Goal: Transaction & Acquisition: Purchase product/service

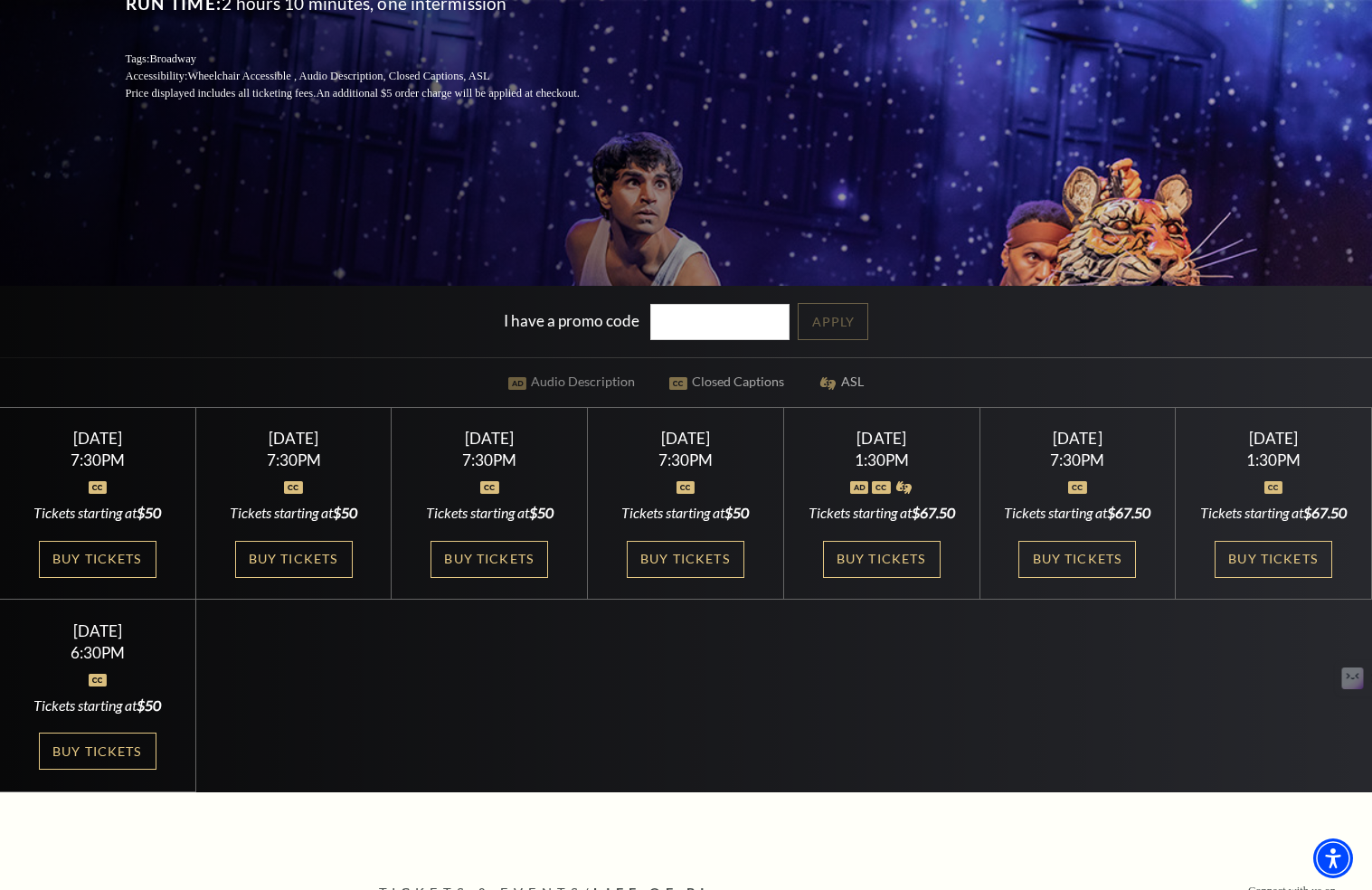
scroll to position [416, 0]
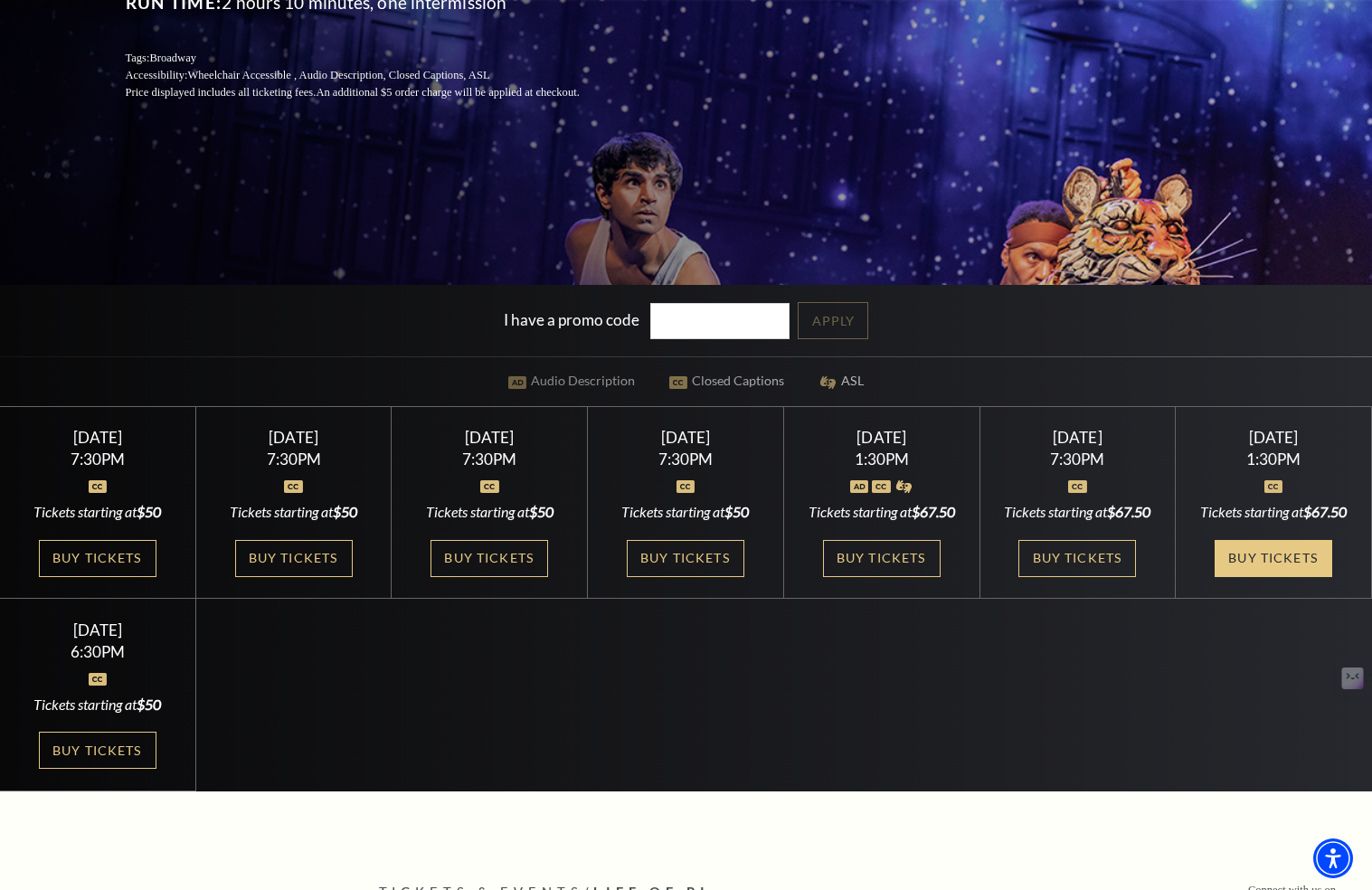
click at [1245, 576] on link "Buy Tickets" at bounding box center [1273, 558] width 118 height 37
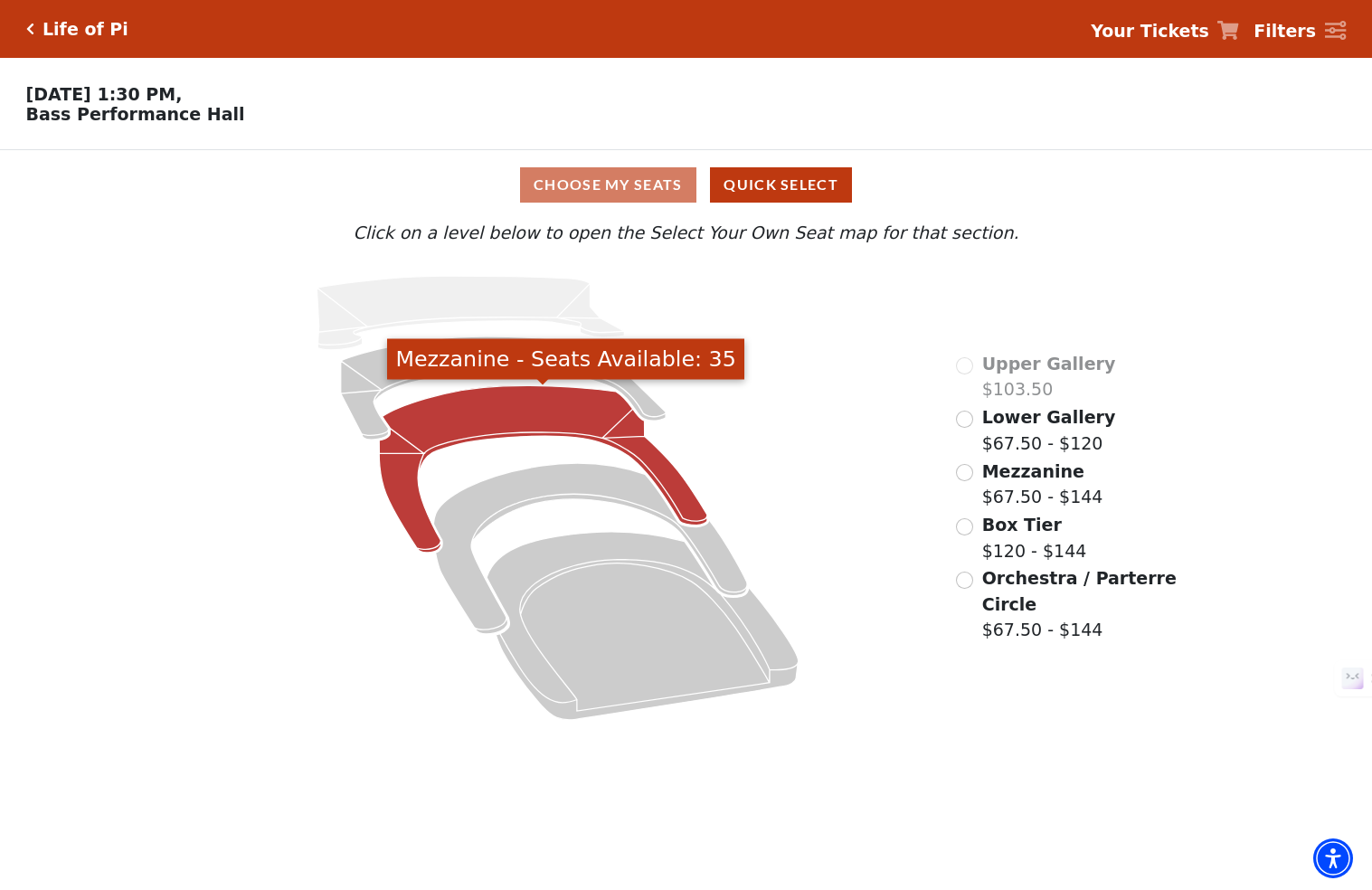
click at [498, 409] on icon "Mezzanine - Seats Available: 35" at bounding box center [543, 469] width 328 height 168
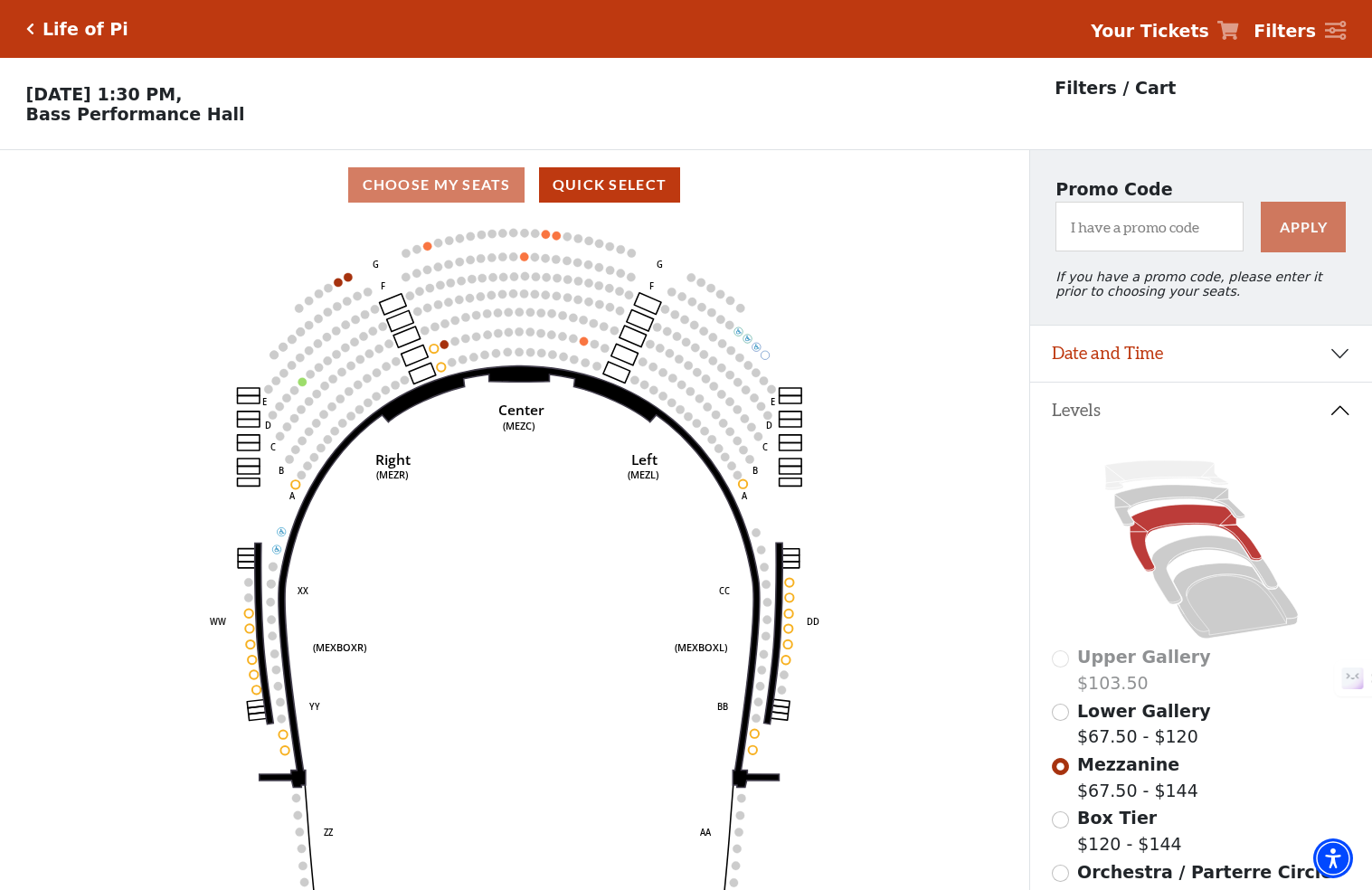
scroll to position [83, 0]
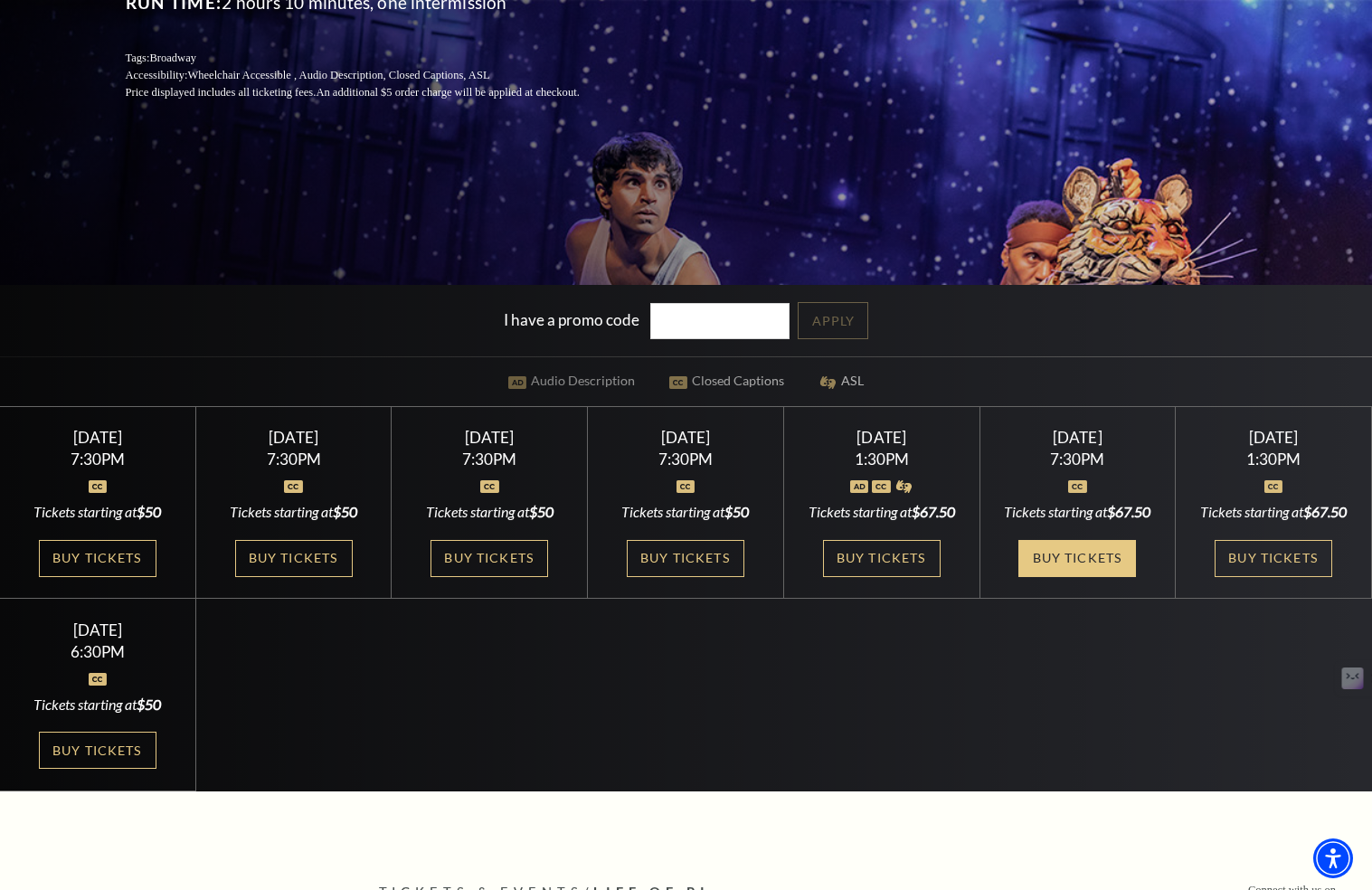
scroll to position [414, 0]
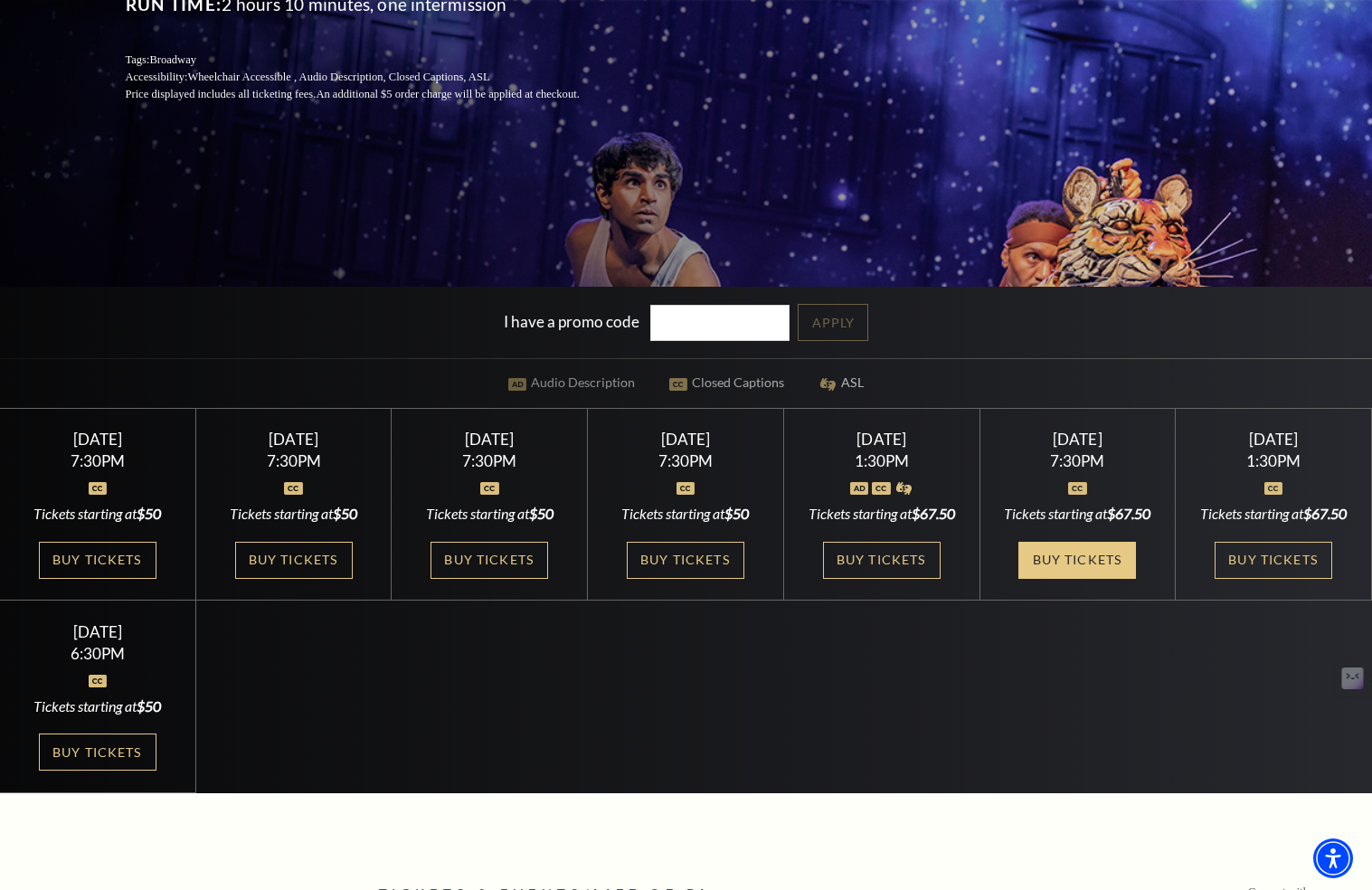
click at [1084, 579] on link "Buy Tickets" at bounding box center [1077, 560] width 118 height 37
click at [892, 579] on link "Buy Tickets" at bounding box center [882, 560] width 118 height 37
click at [893, 579] on link "Buy Tickets" at bounding box center [882, 560] width 118 height 37
click at [890, 579] on link "Buy Tickets" at bounding box center [882, 560] width 118 height 37
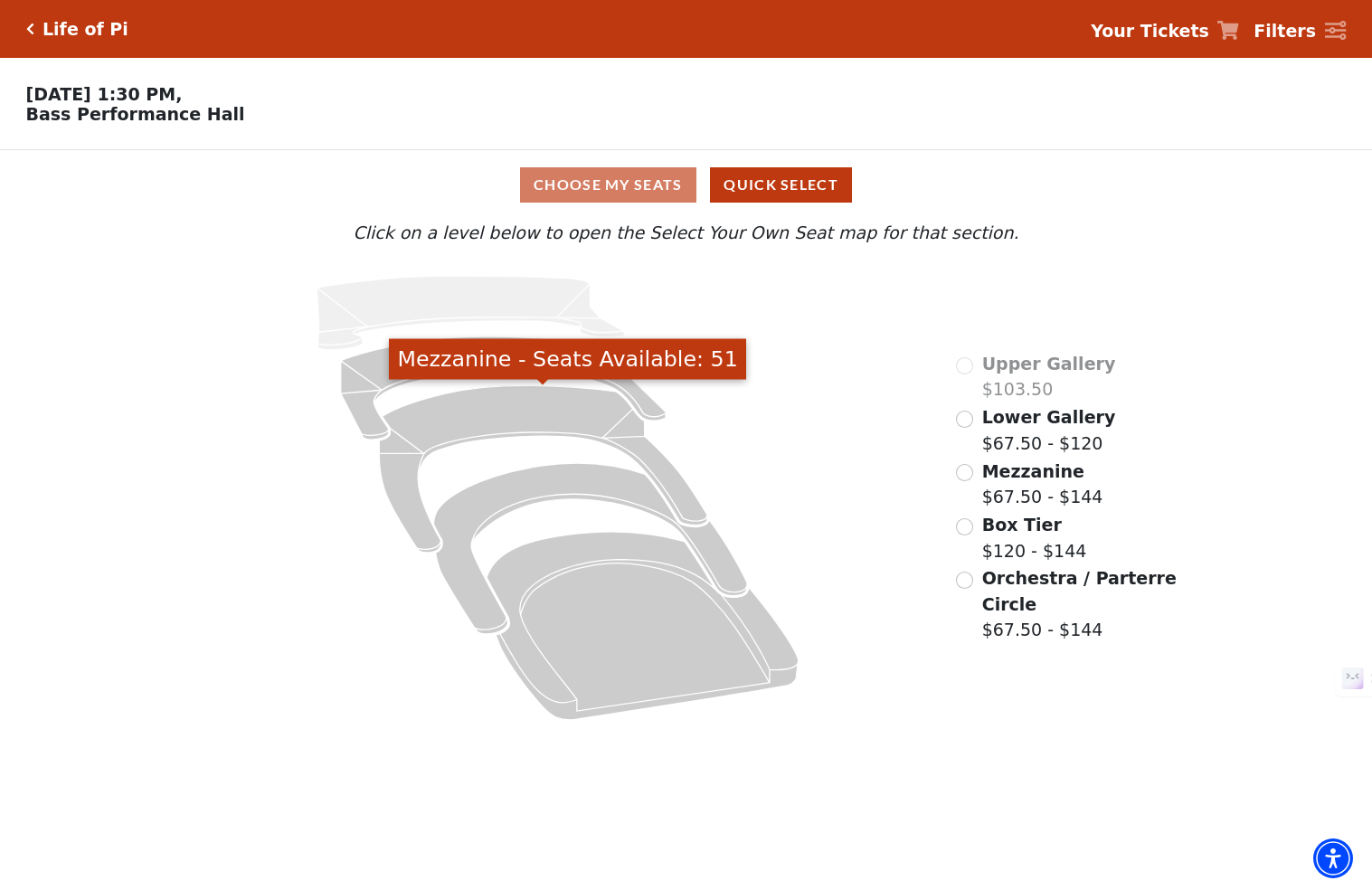
click at [496, 423] on icon "Mezzanine - Seats Available: 51" at bounding box center [543, 469] width 328 height 168
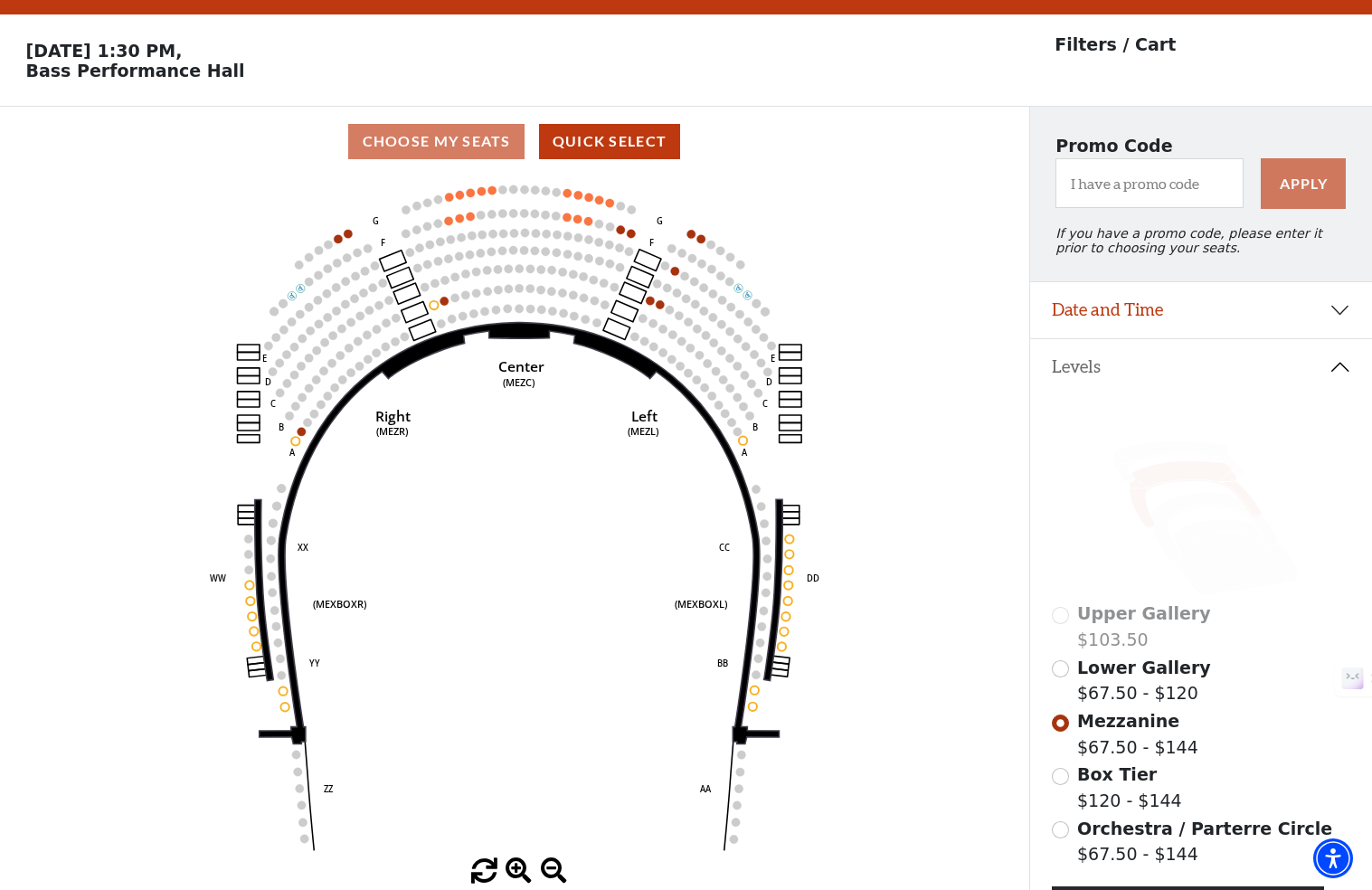
scroll to position [83, 0]
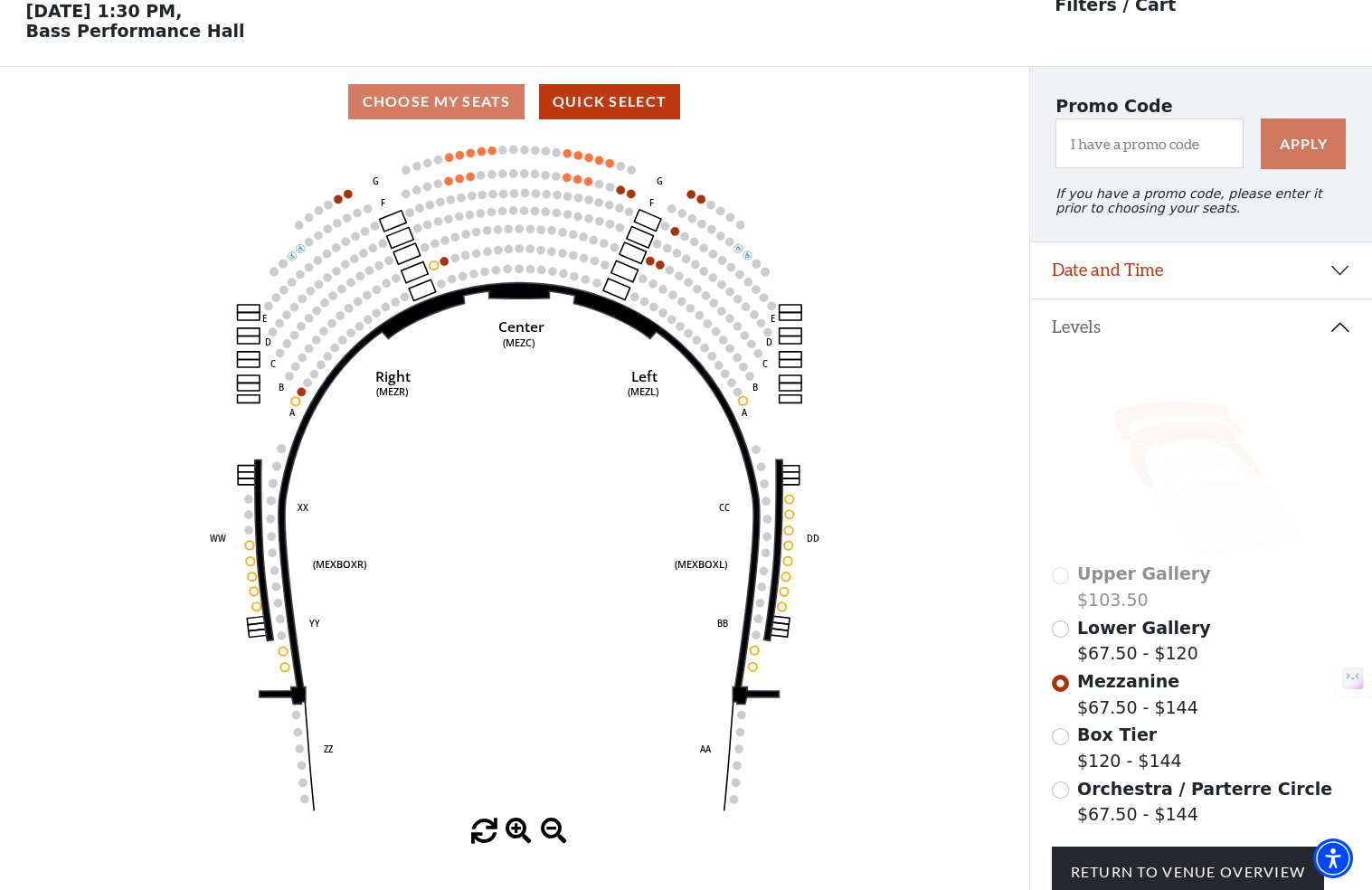
click at [1161, 411] on icon at bounding box center [1179, 422] width 130 height 42
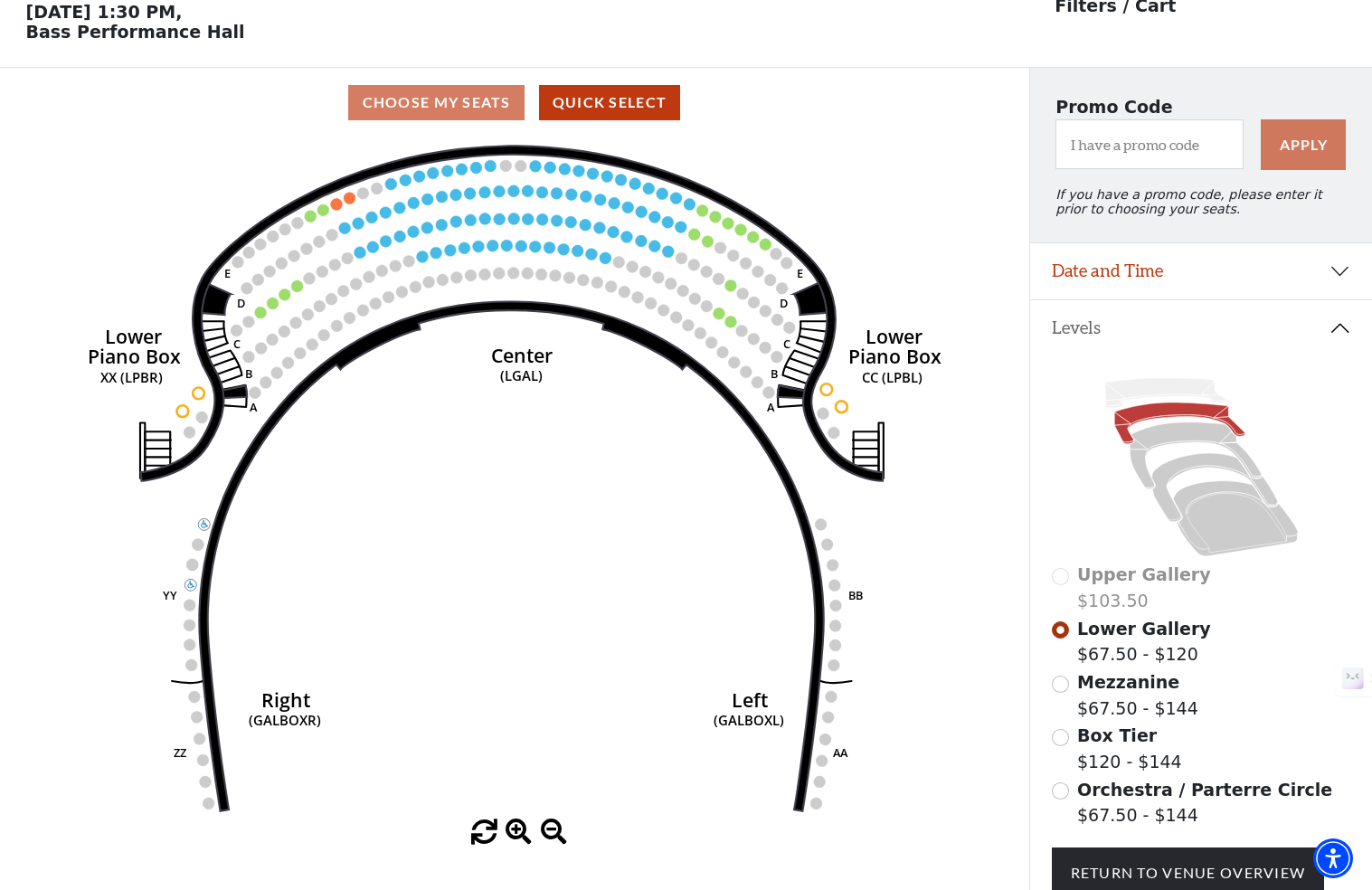
scroll to position [62, 0]
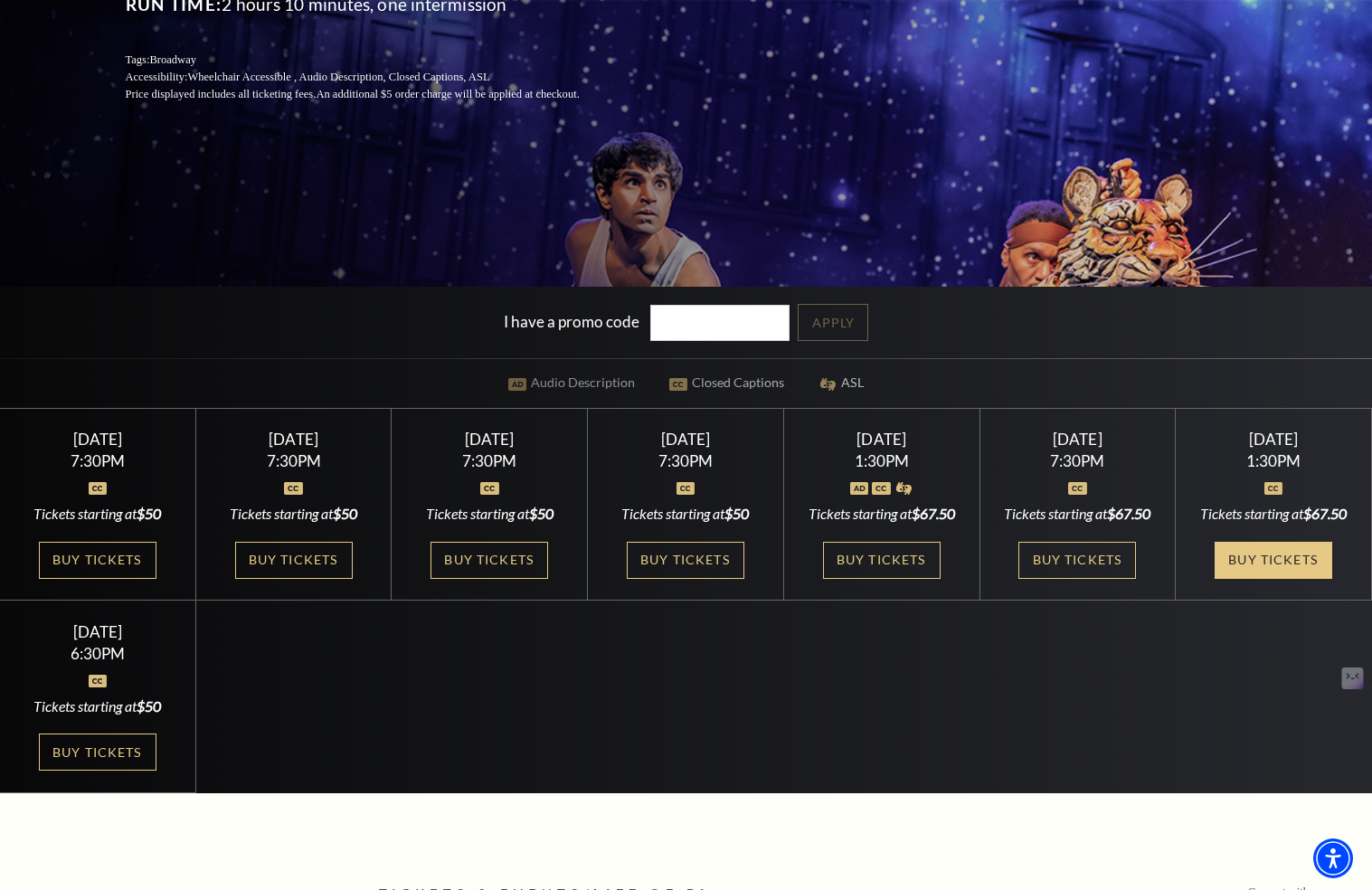
click at [1271, 576] on link "Buy Tickets" at bounding box center [1273, 560] width 118 height 37
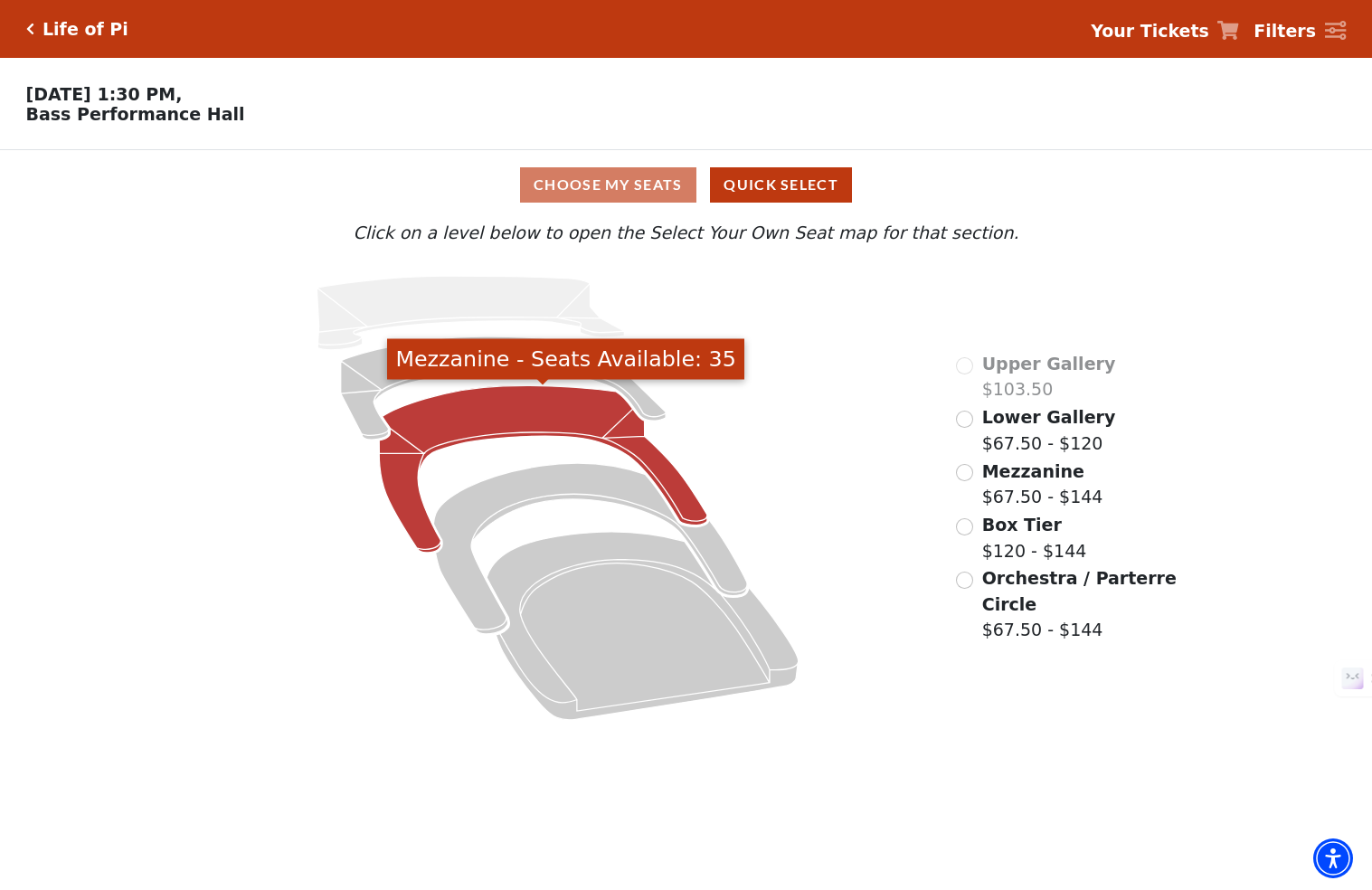
click at [479, 412] on icon "Mezzanine - Seats Available: 35" at bounding box center [543, 469] width 328 height 168
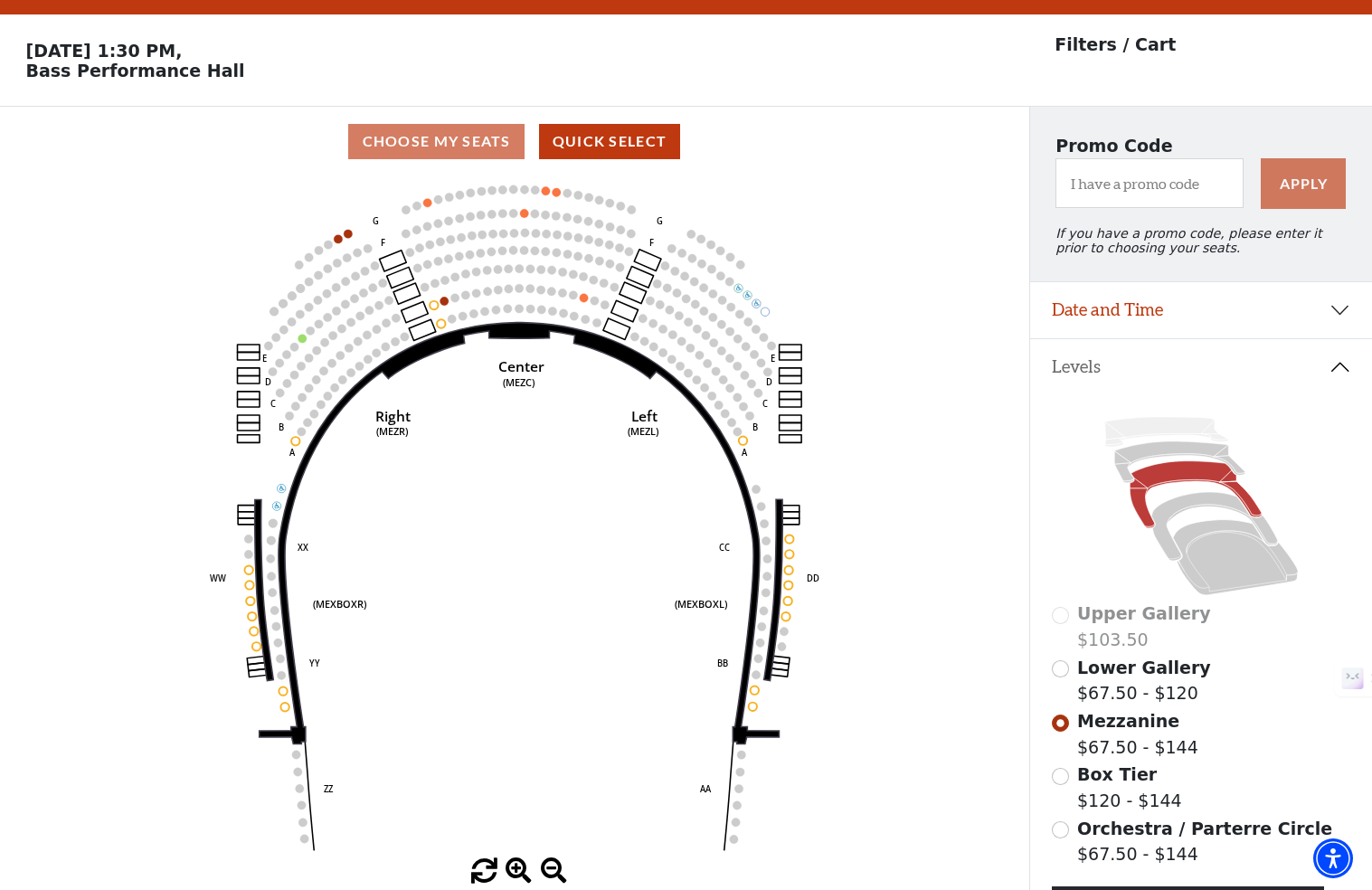
scroll to position [83, 0]
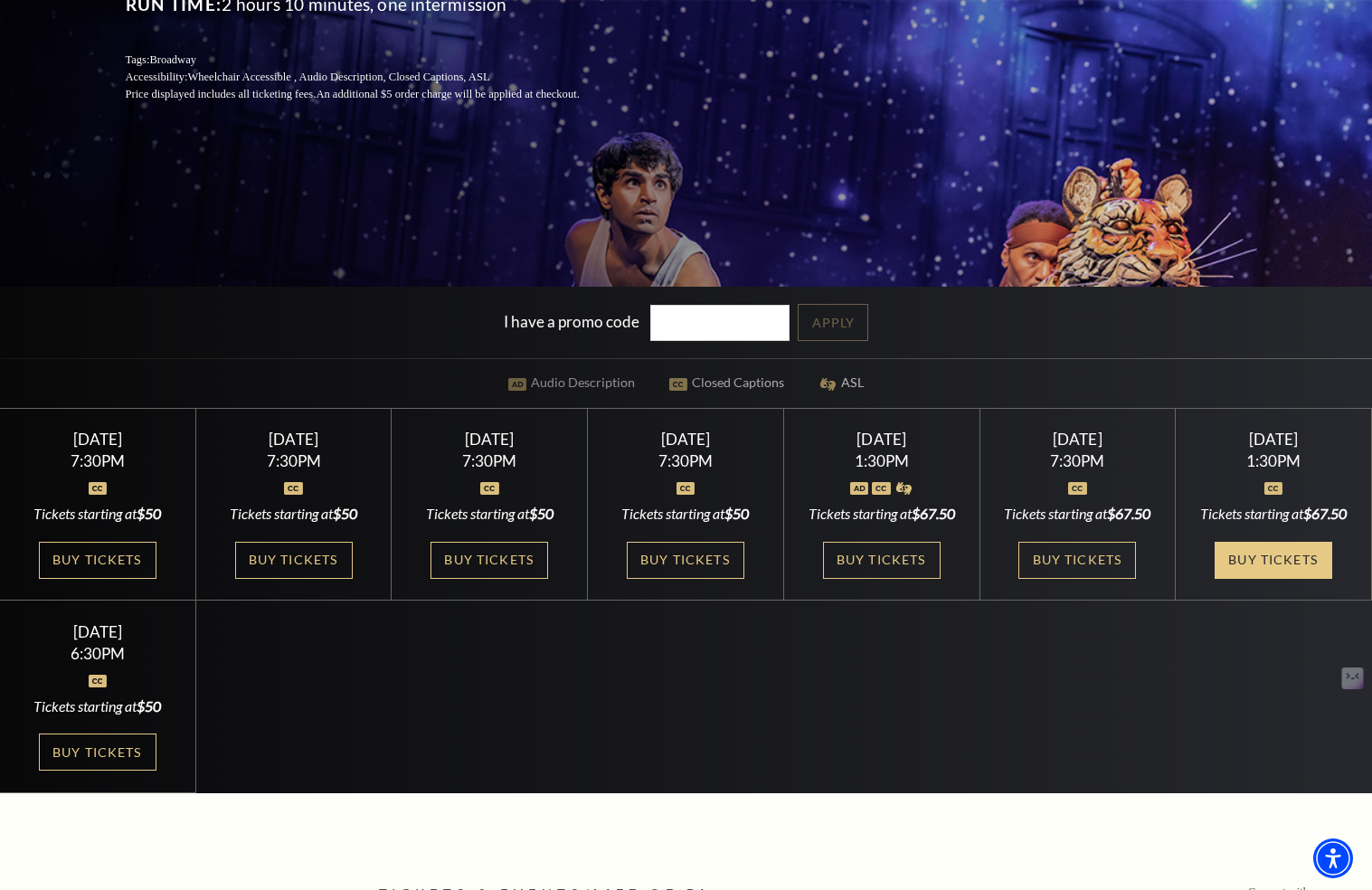
click at [1300, 576] on link "Buy Tickets" at bounding box center [1273, 560] width 118 height 37
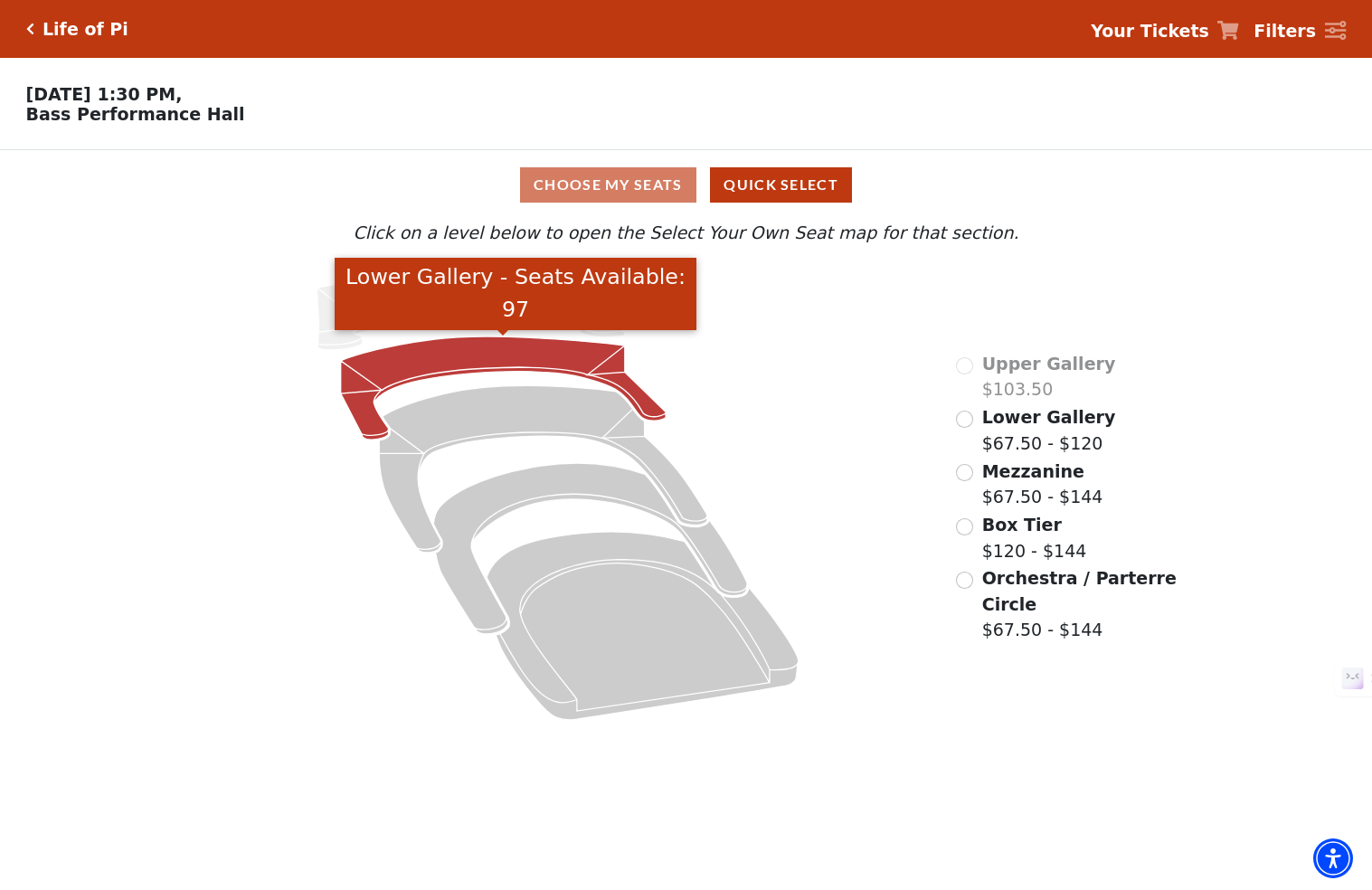
click at [476, 350] on icon "Lower Gallery - Seats Available: 97" at bounding box center [503, 388] width 324 height 103
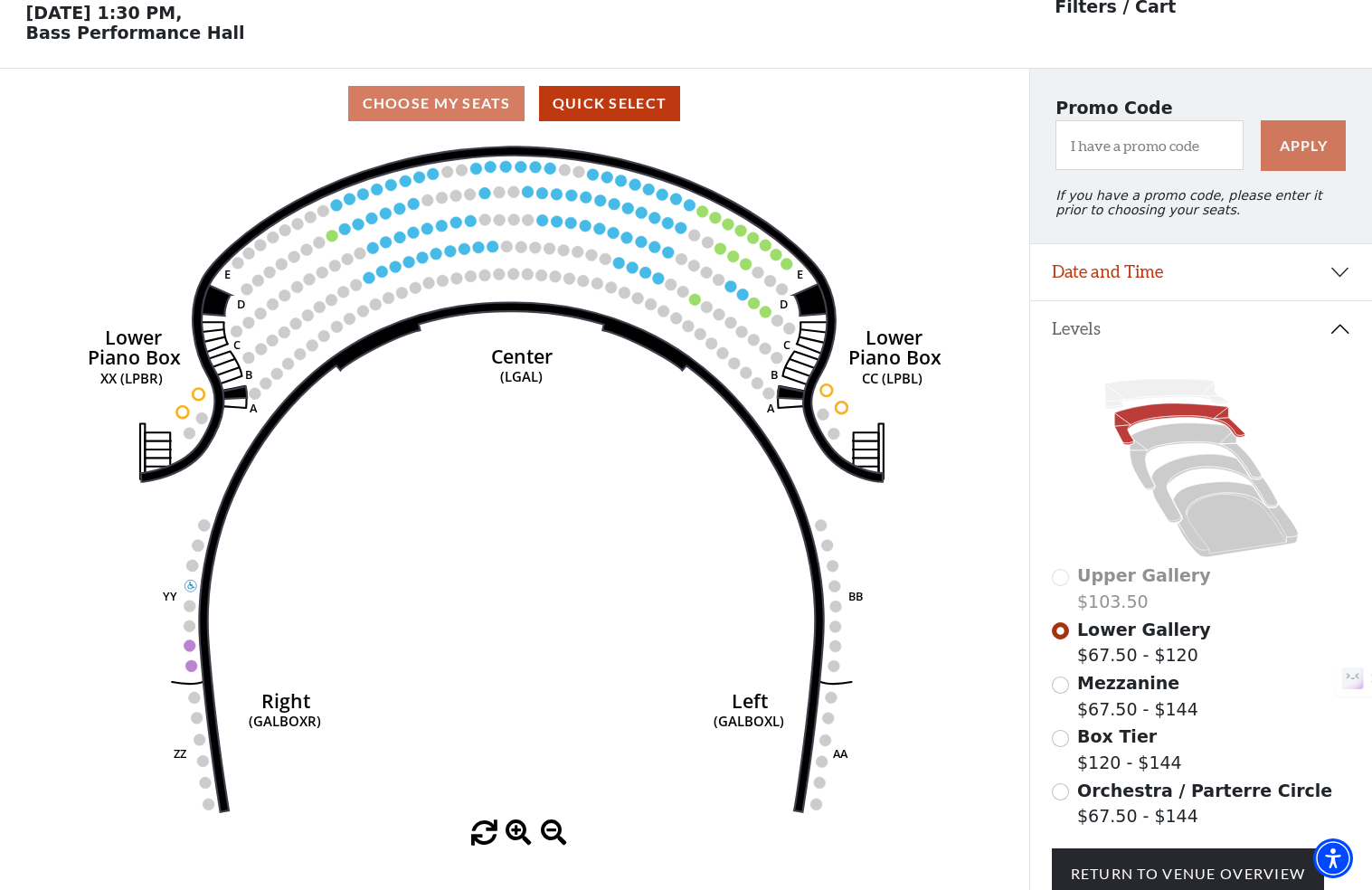
scroll to position [83, 0]
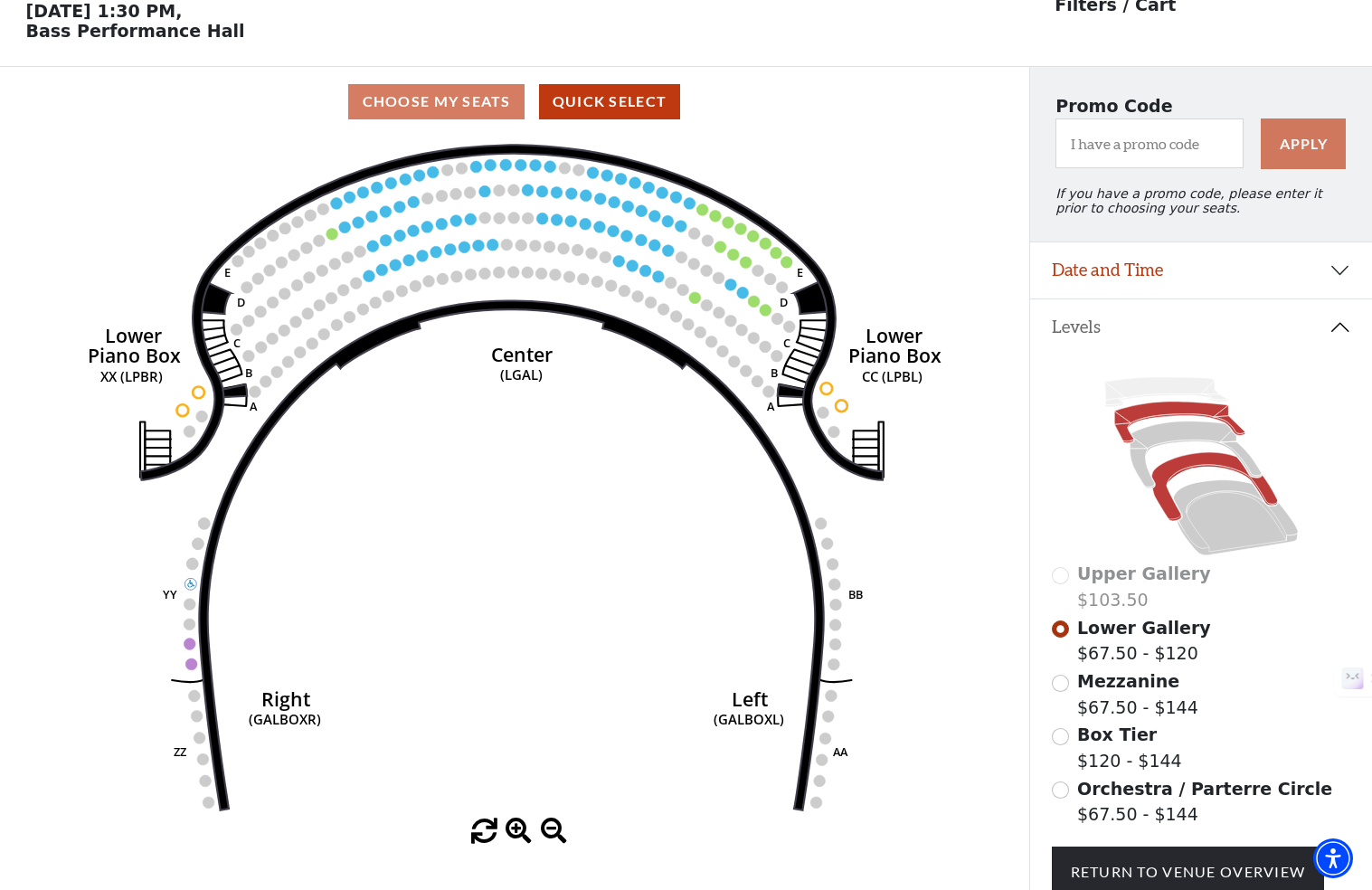
click at [1211, 464] on icon at bounding box center [1213, 487] width 126 height 69
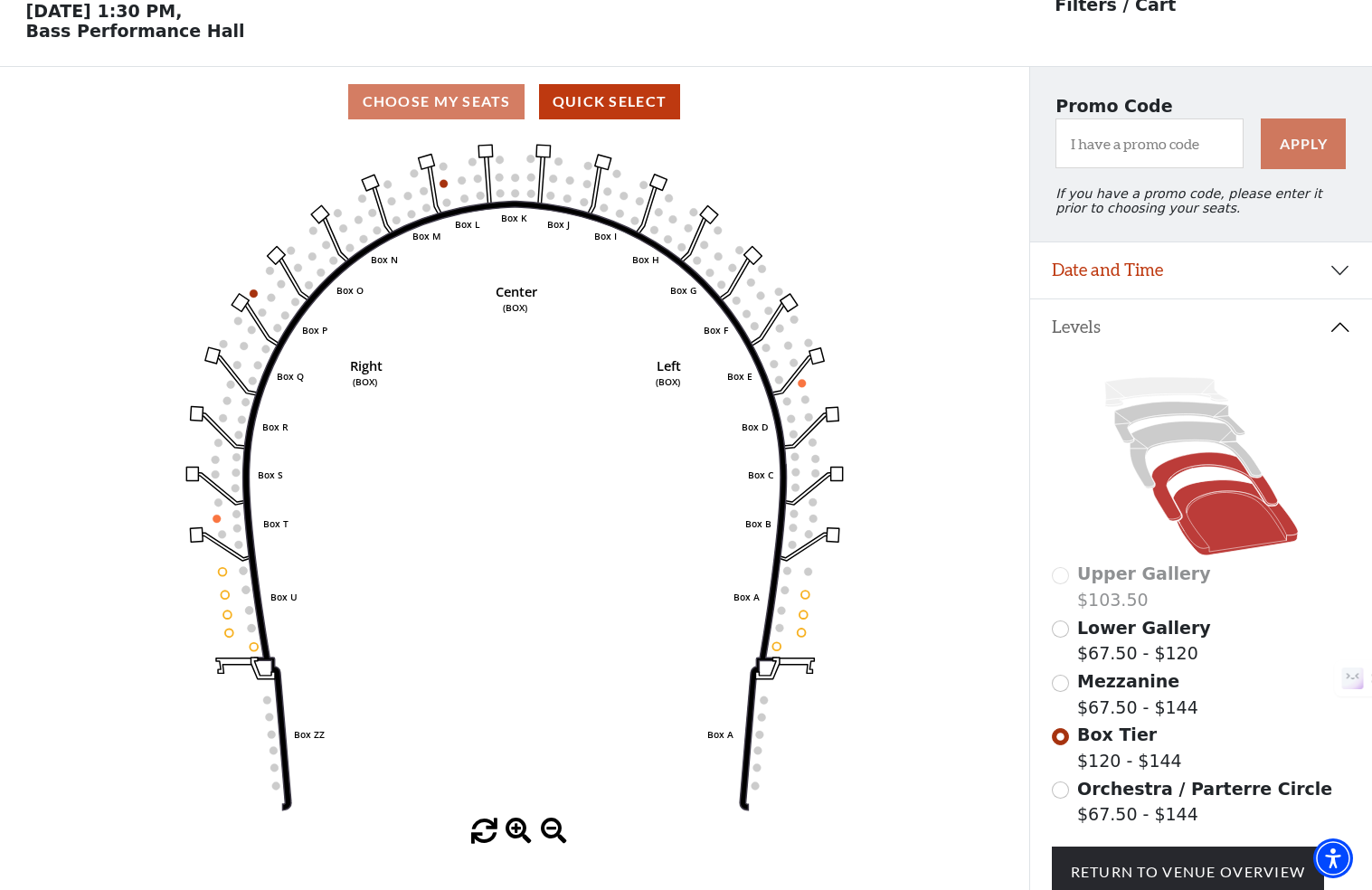
click at [1226, 522] on icon at bounding box center [1234, 518] width 125 height 75
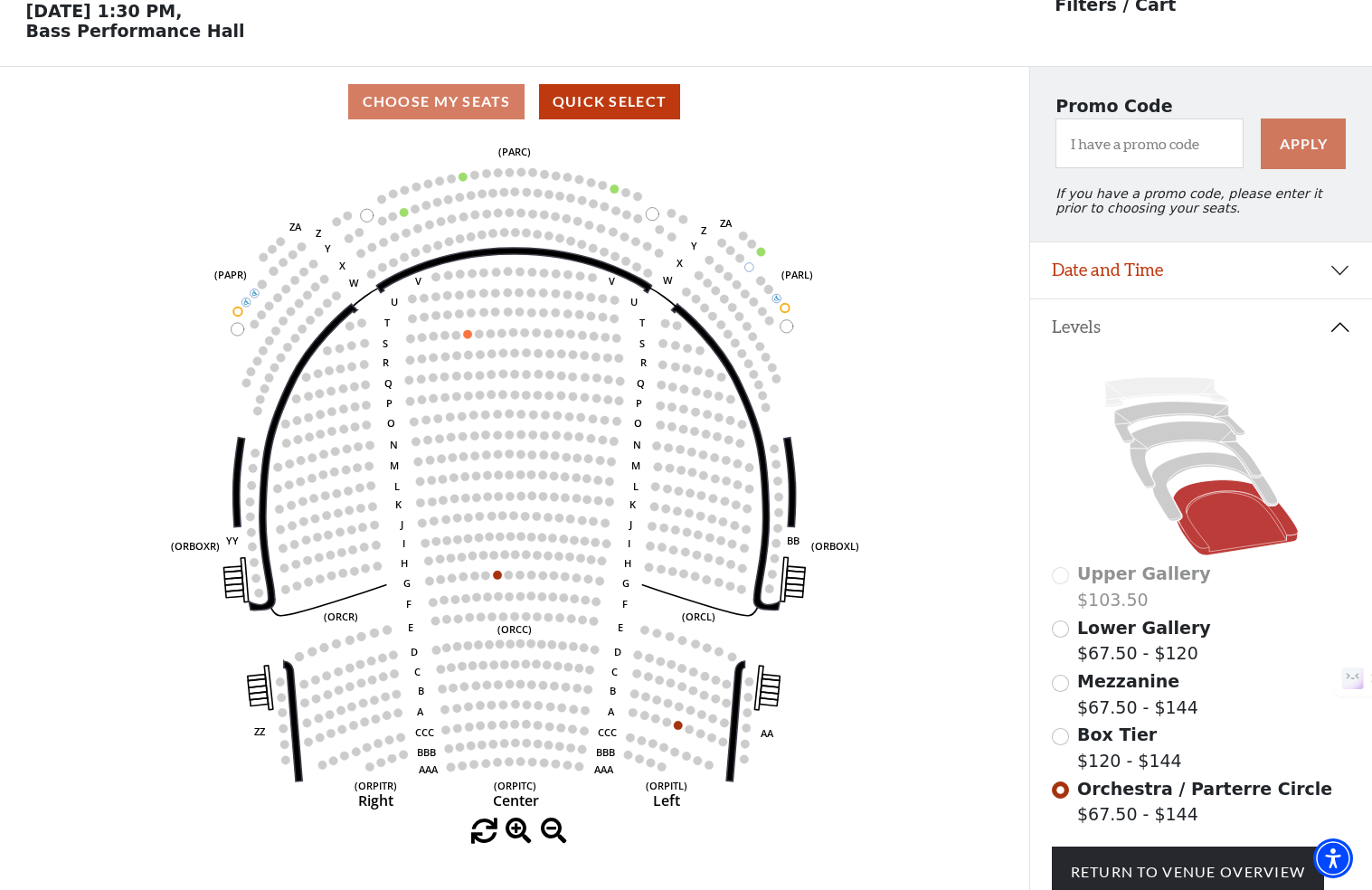
scroll to position [0, 0]
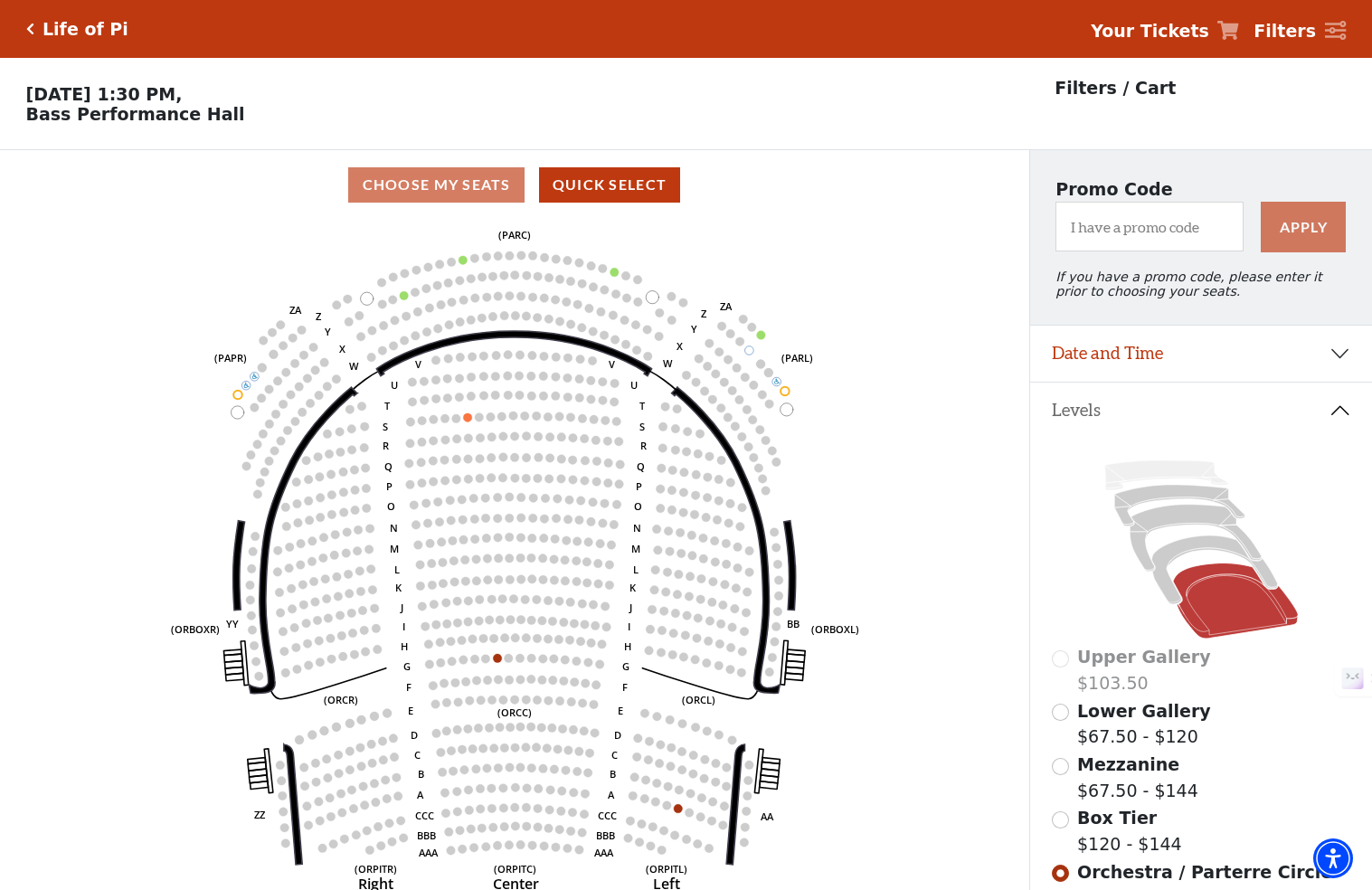
click at [31, 26] on icon "Click here to go back to filters" at bounding box center [30, 29] width 8 height 13
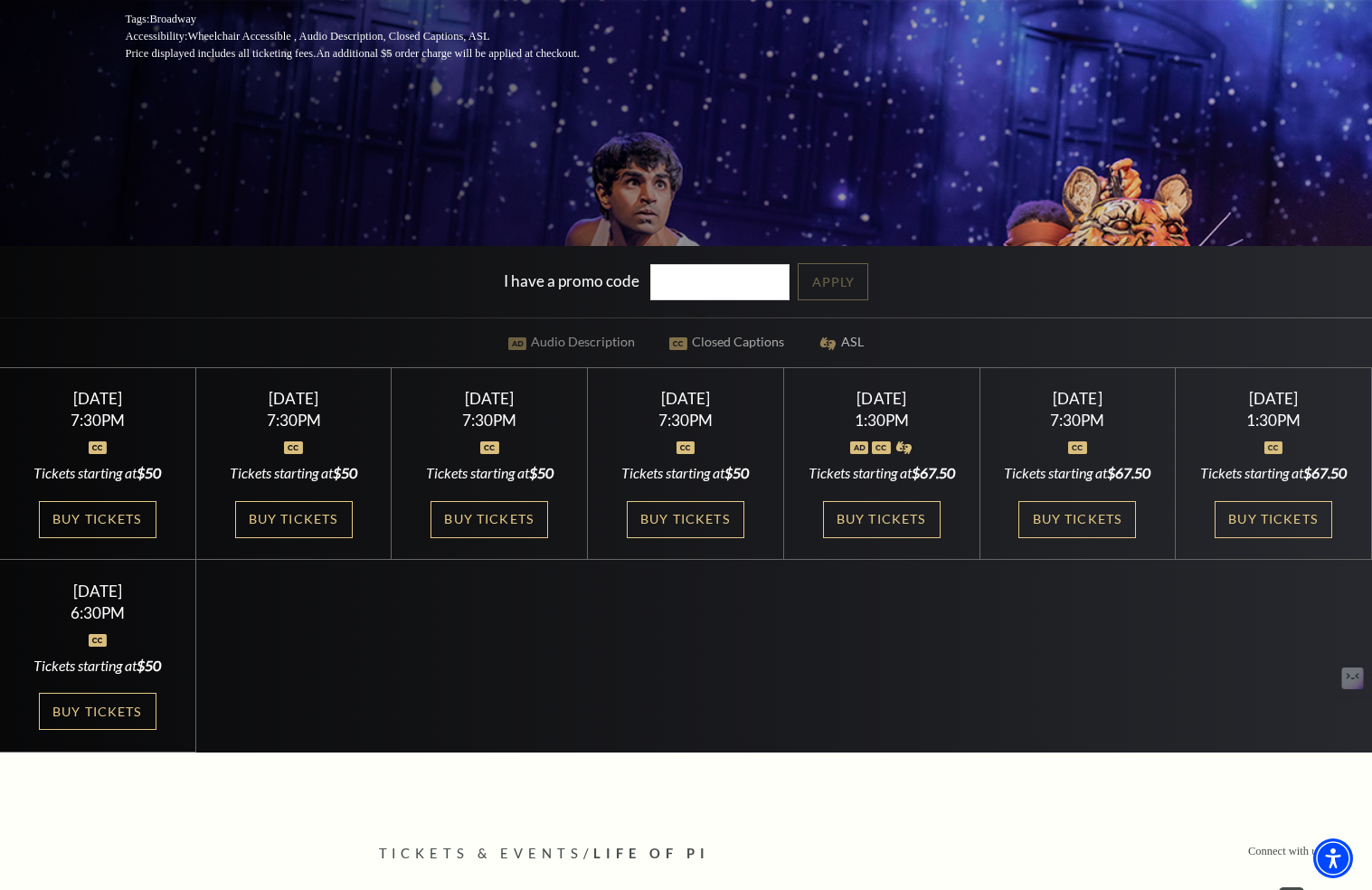
scroll to position [464, 0]
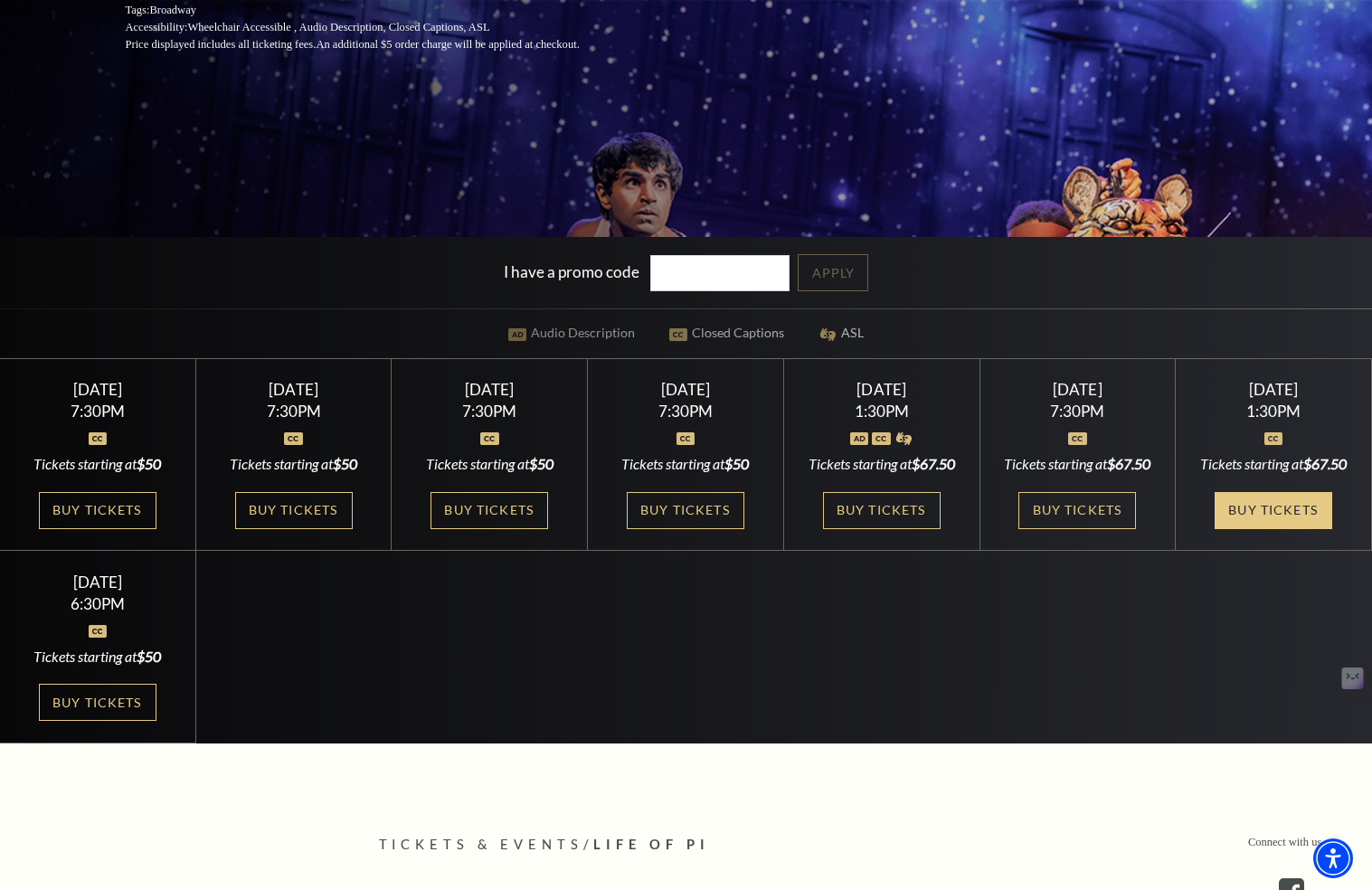
click at [1264, 529] on link "Buy Tickets" at bounding box center [1273, 510] width 118 height 37
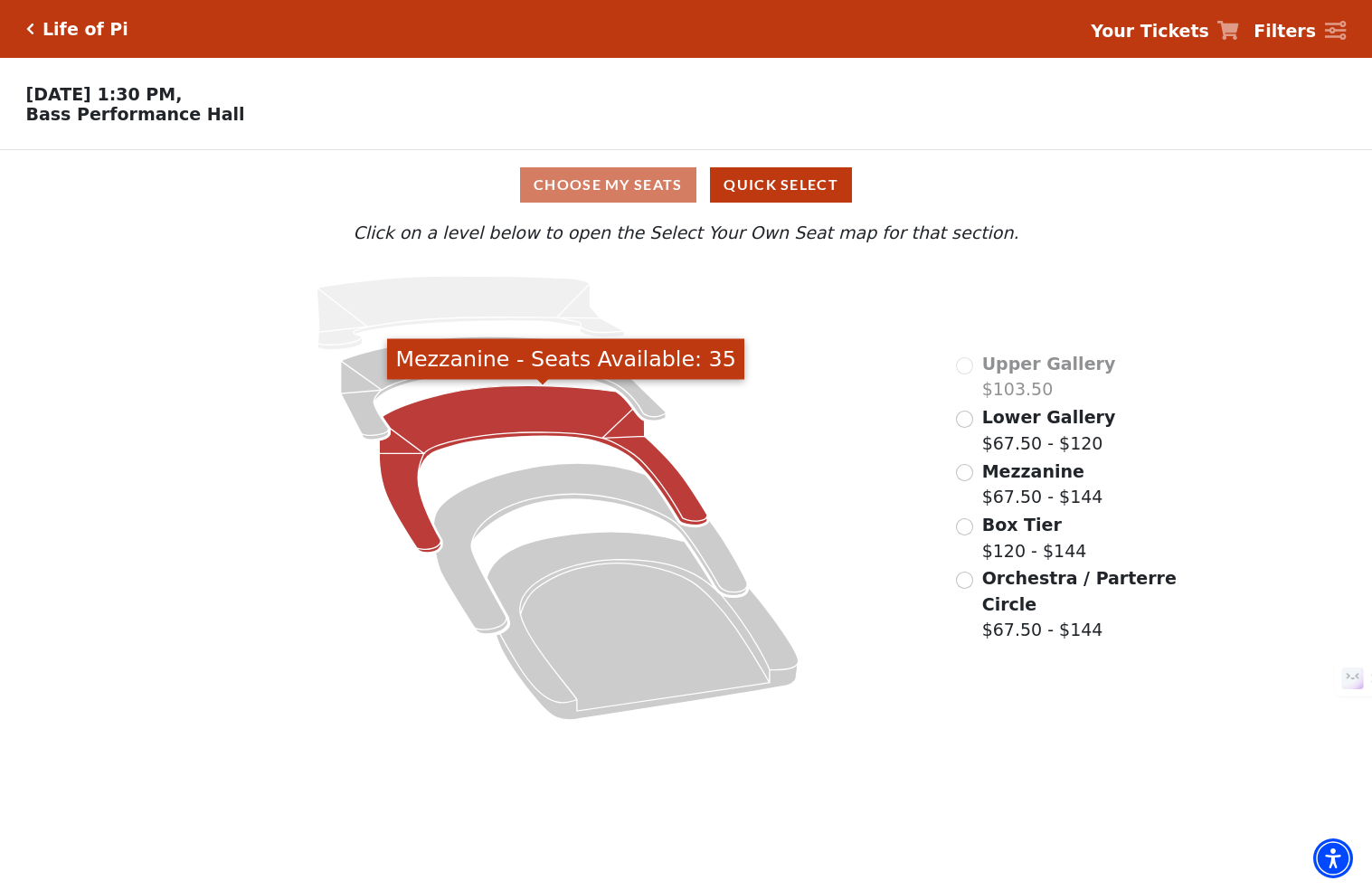
click at [490, 417] on icon "Mezzanine - Seats Available: 35" at bounding box center [543, 469] width 328 height 168
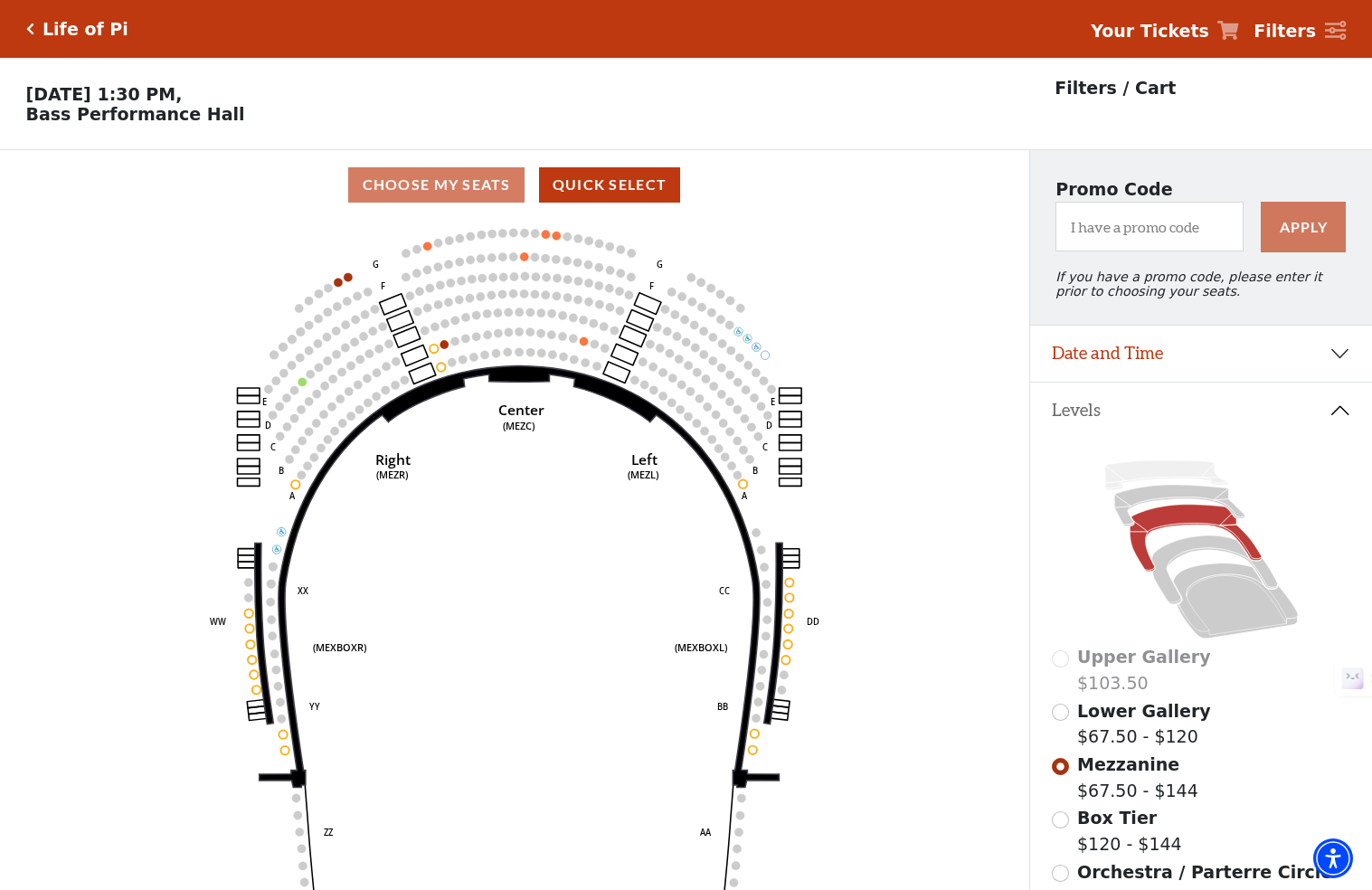
scroll to position [83, 0]
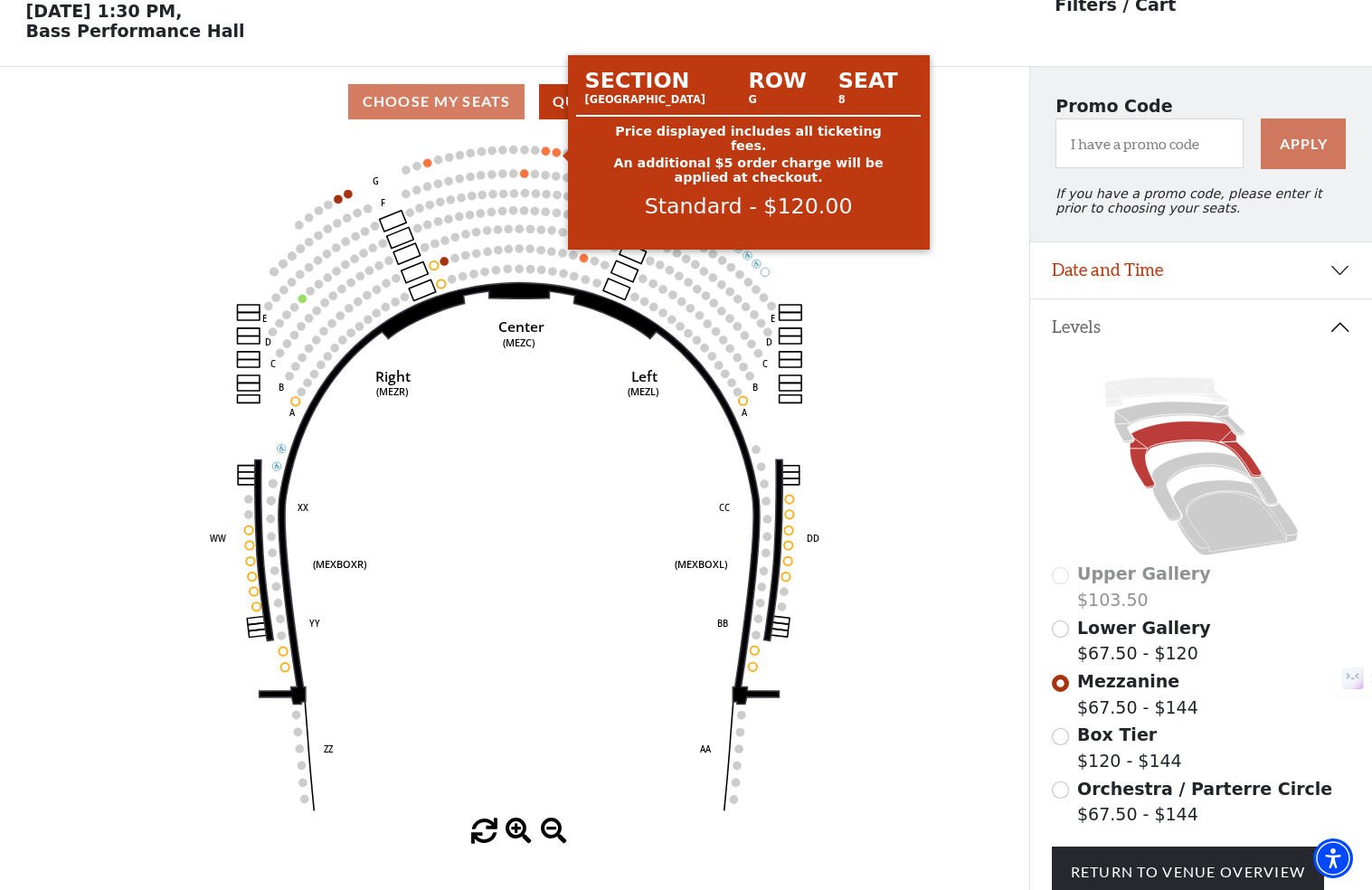
click at [555, 154] on circle at bounding box center [556, 152] width 8 height 8
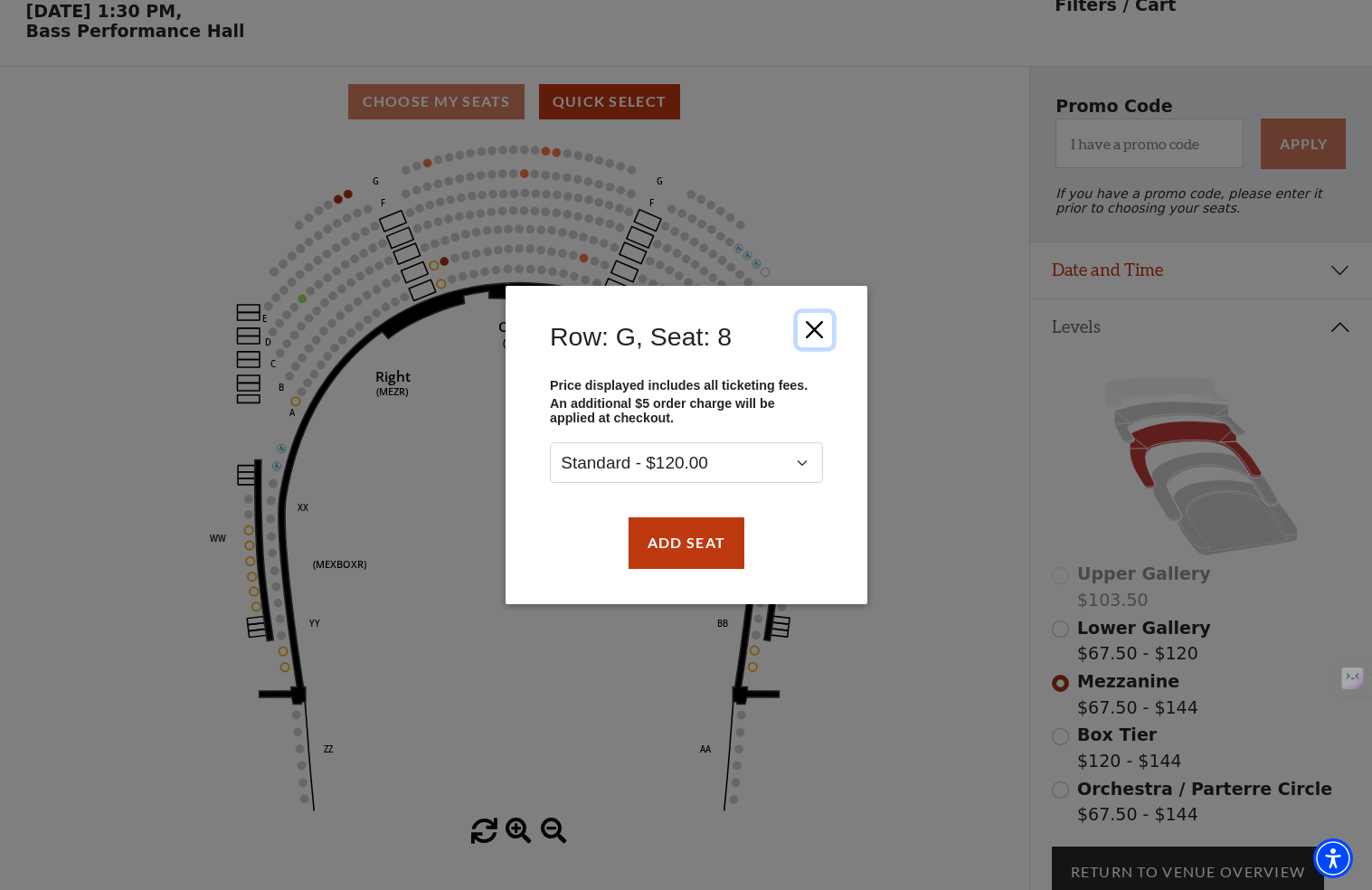
click at [816, 329] on button "Close" at bounding box center [814, 330] width 34 height 34
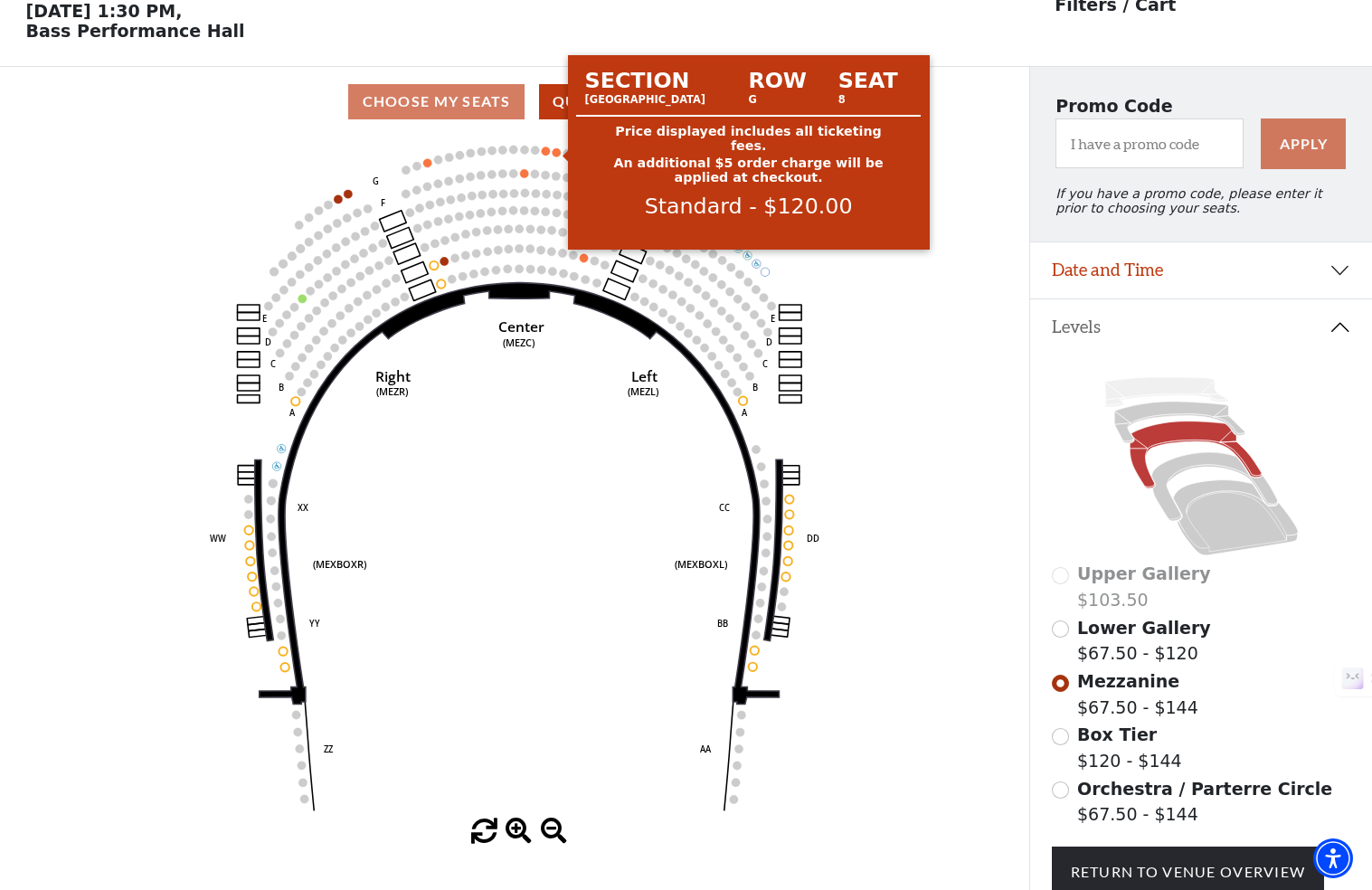
click at [556, 152] on circle at bounding box center [556, 152] width 8 height 8
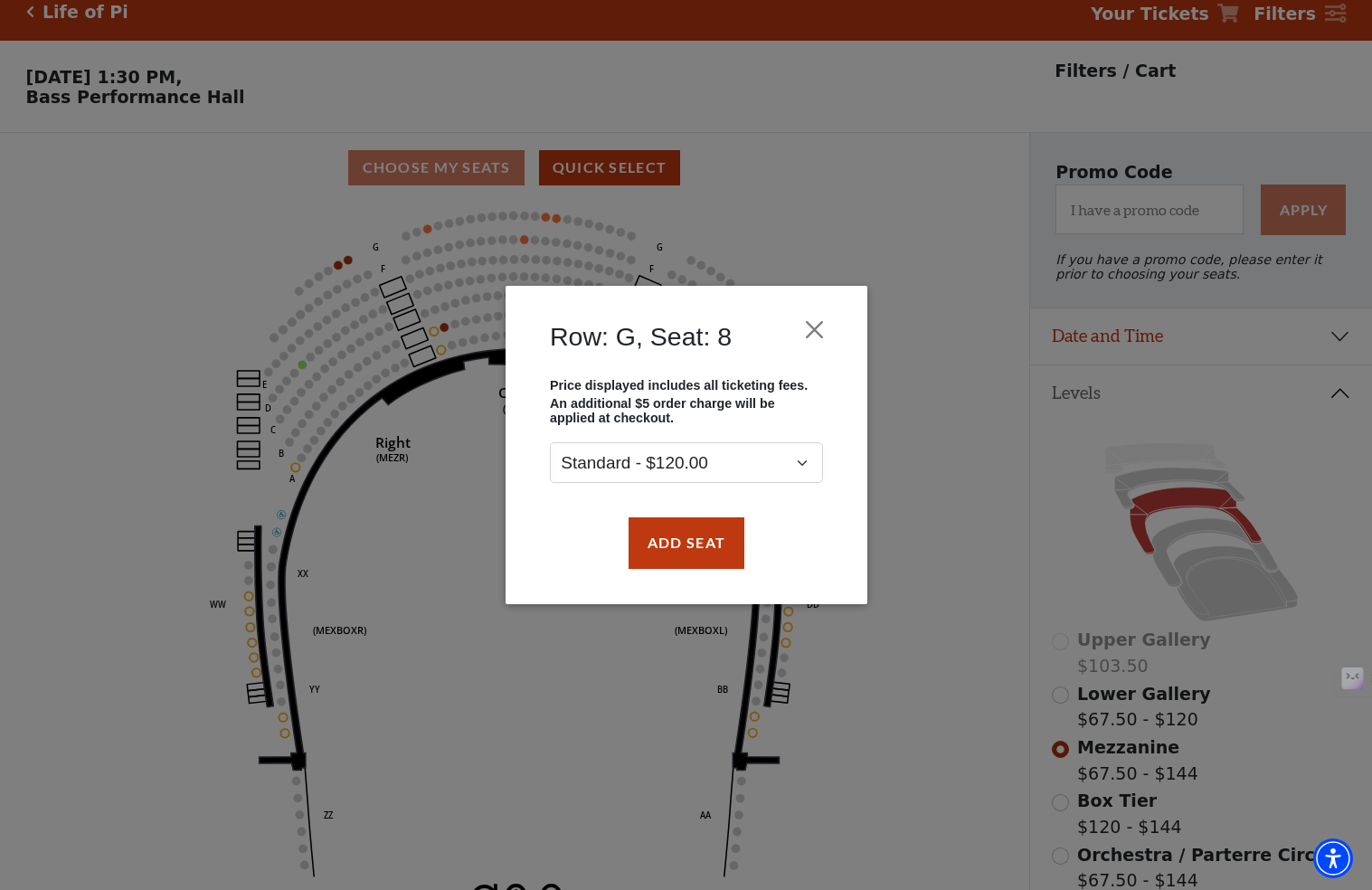
scroll to position [0, 0]
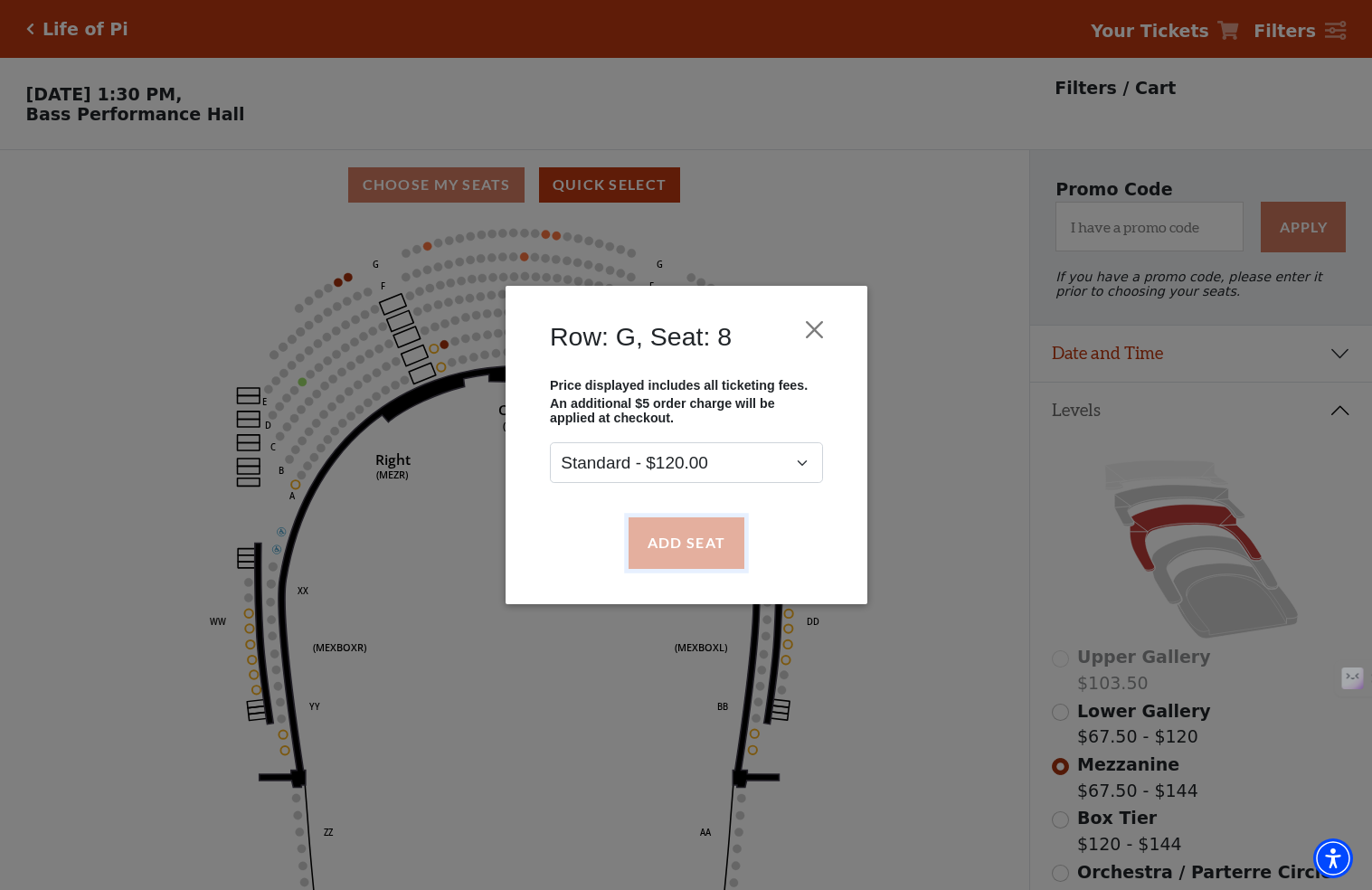
click at [684, 547] on button "Add Seat" at bounding box center [686, 543] width 116 height 51
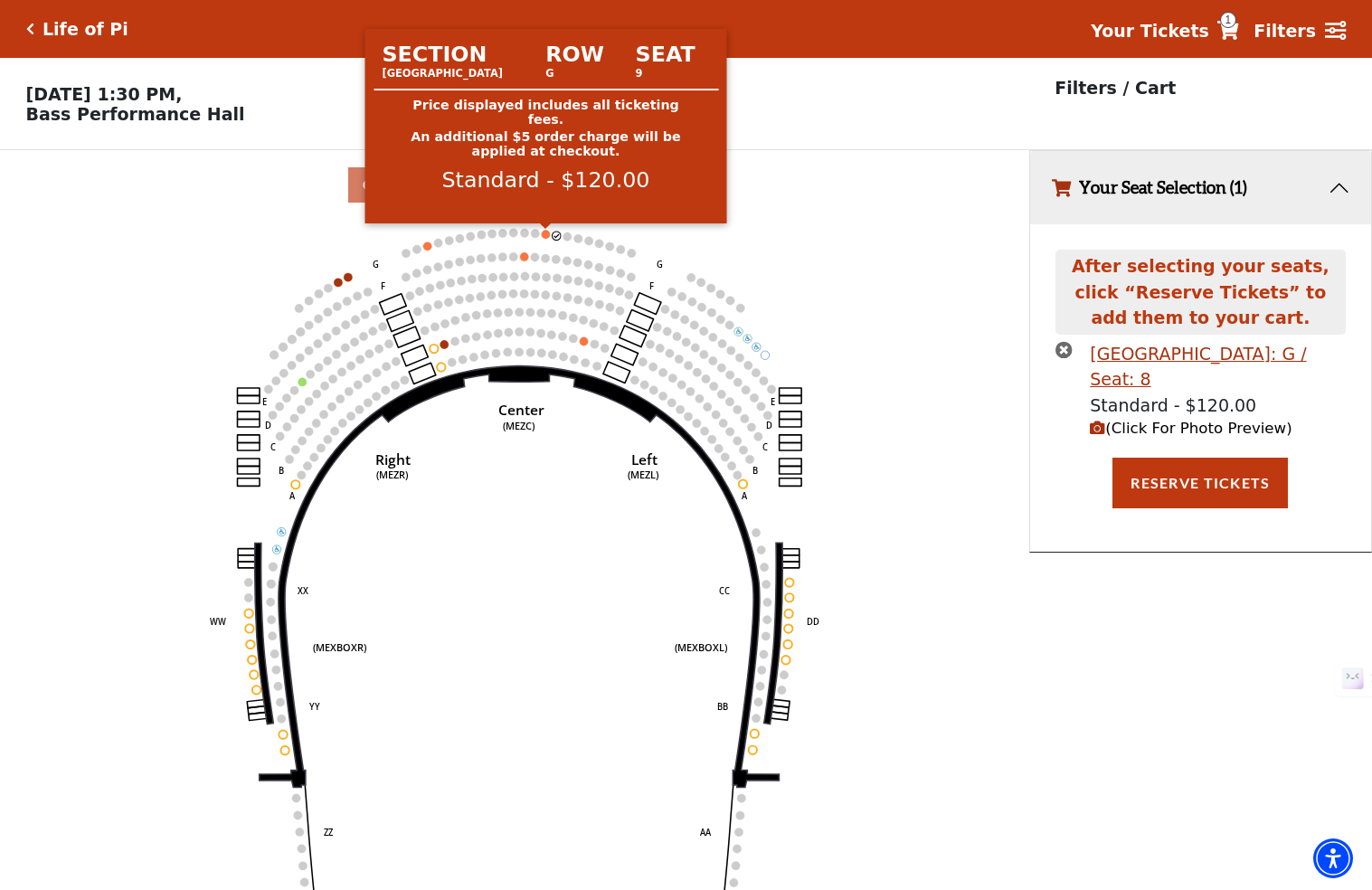
click at [546, 235] on circle at bounding box center [546, 233] width 8 height 8
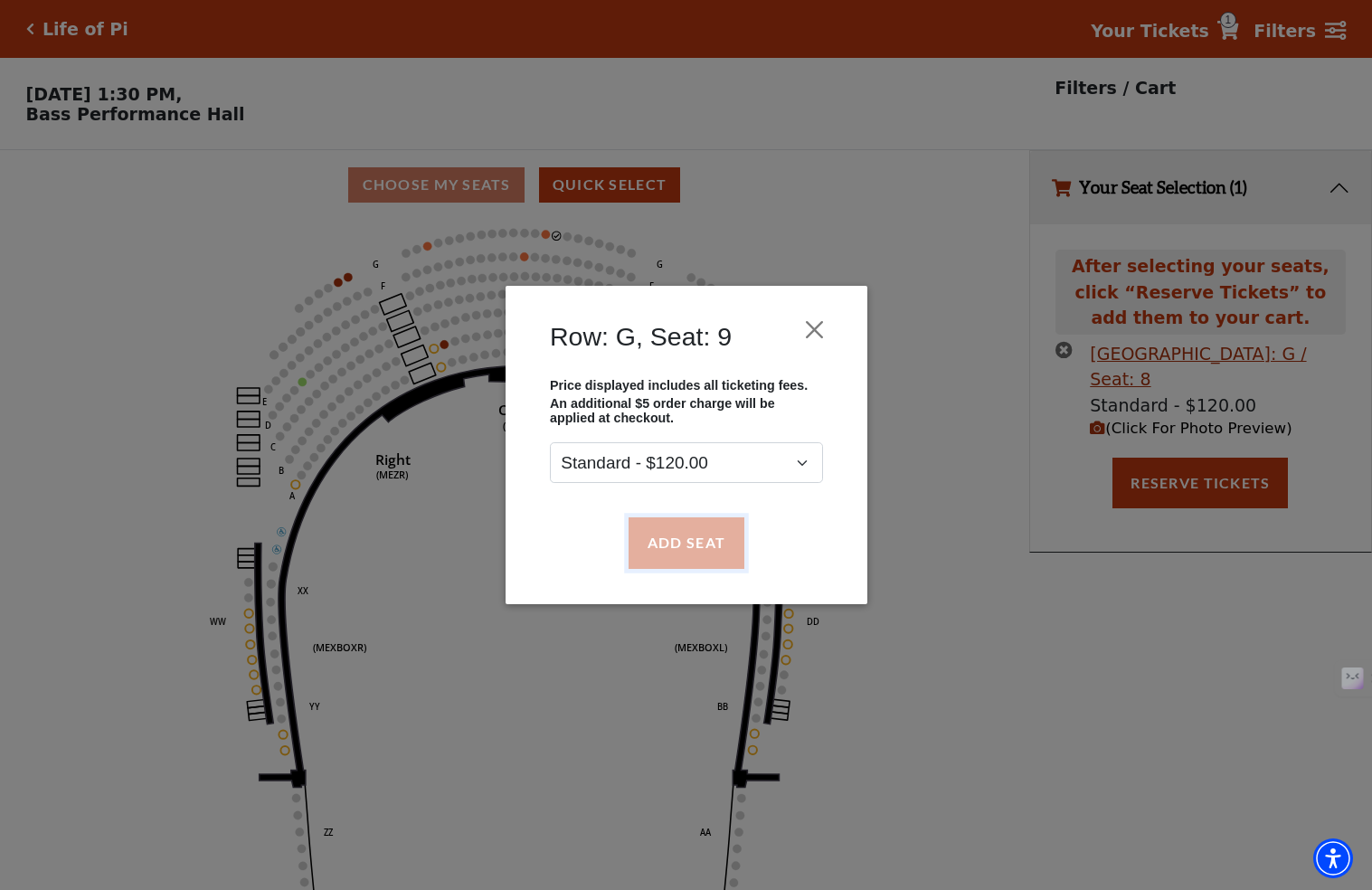
click at [677, 546] on button "Add Seat" at bounding box center [686, 543] width 116 height 51
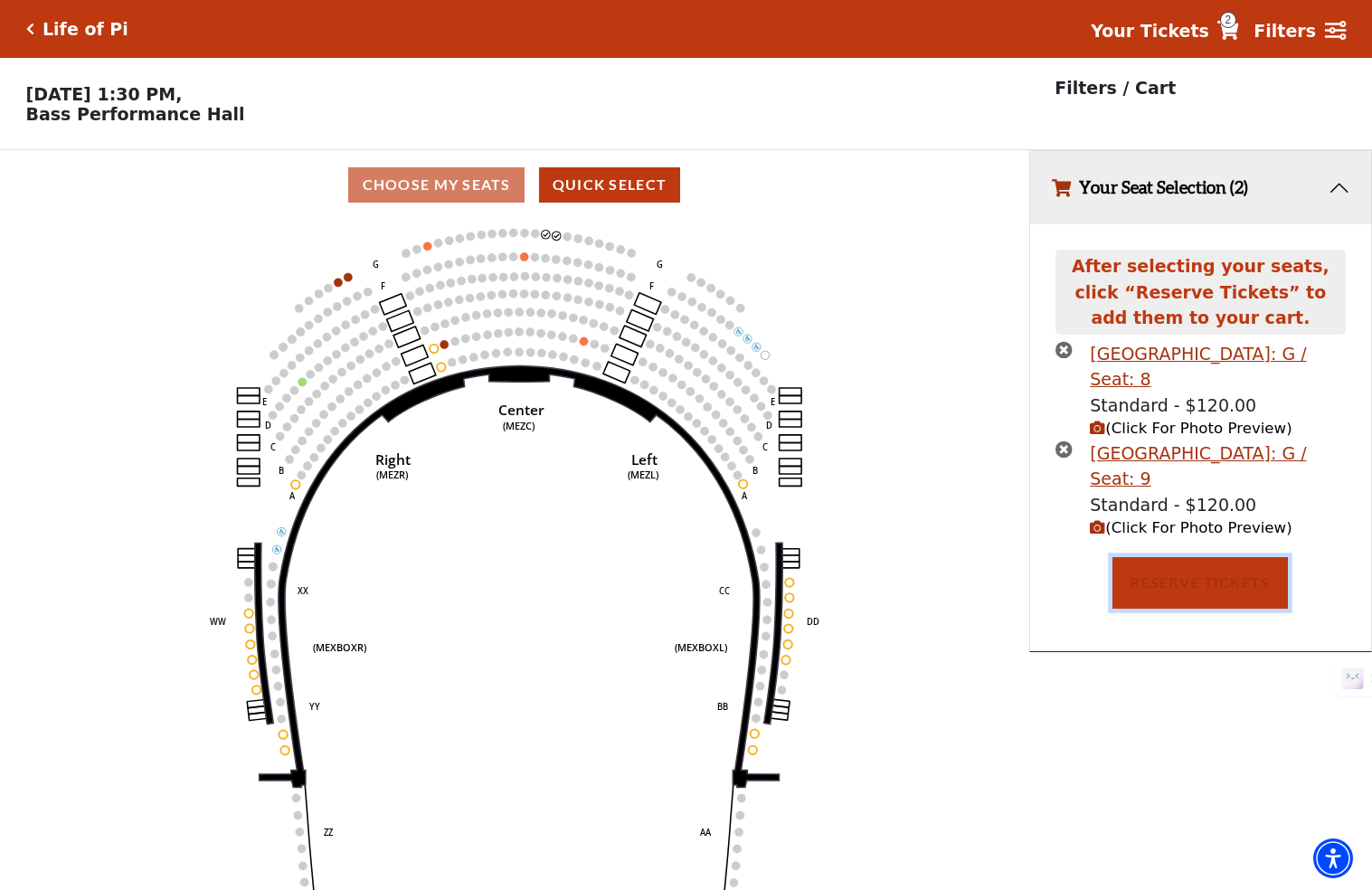
click at [1200, 588] on button "Reserve Tickets" at bounding box center [1200, 583] width 176 height 51
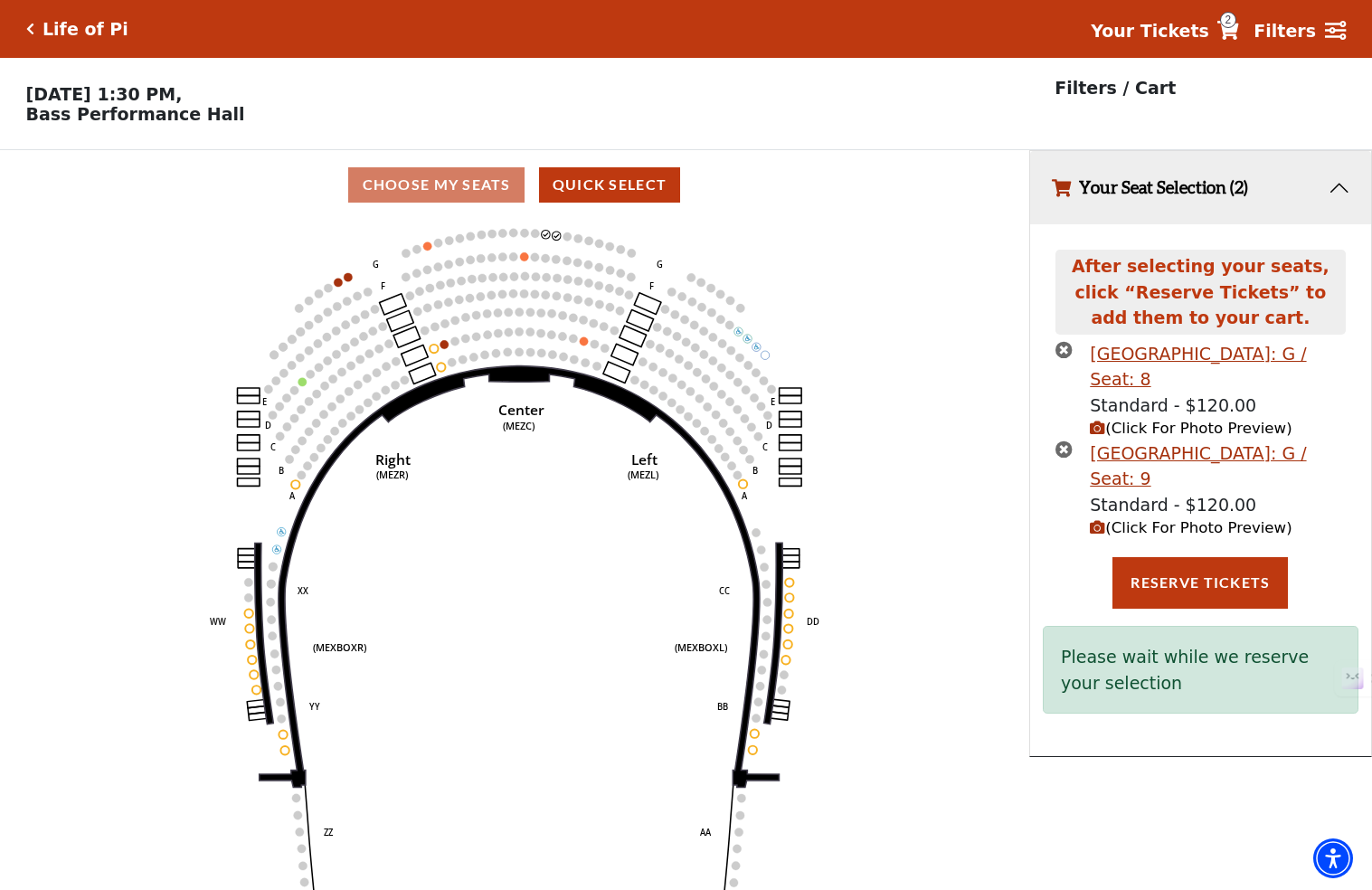
click at [1180, 528] on span "(Click For Photo Preview)" at bounding box center [1190, 527] width 202 height 17
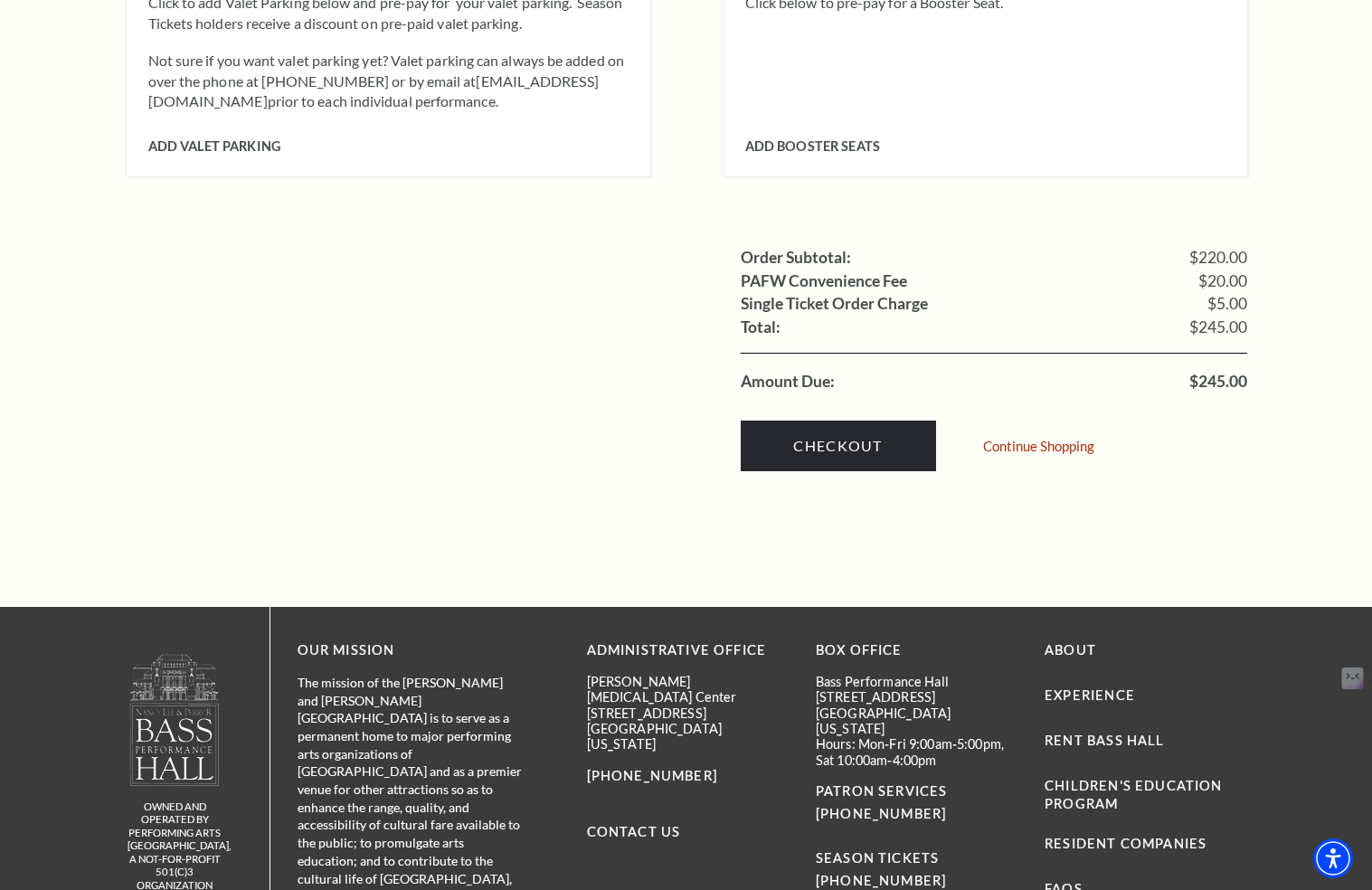
scroll to position [1670, 0]
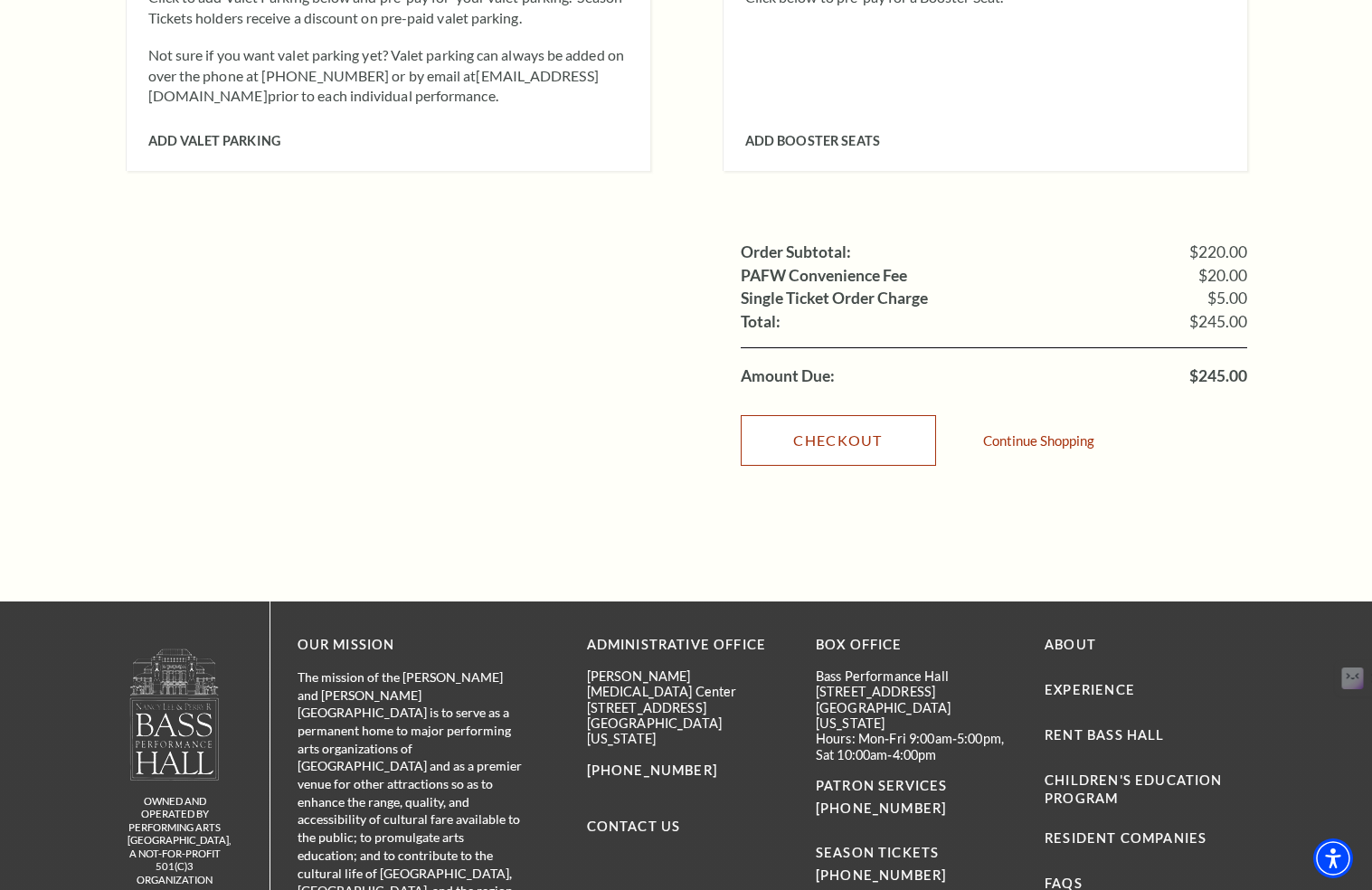
click at [816, 415] on link "Checkout" at bounding box center [838, 440] width 196 height 51
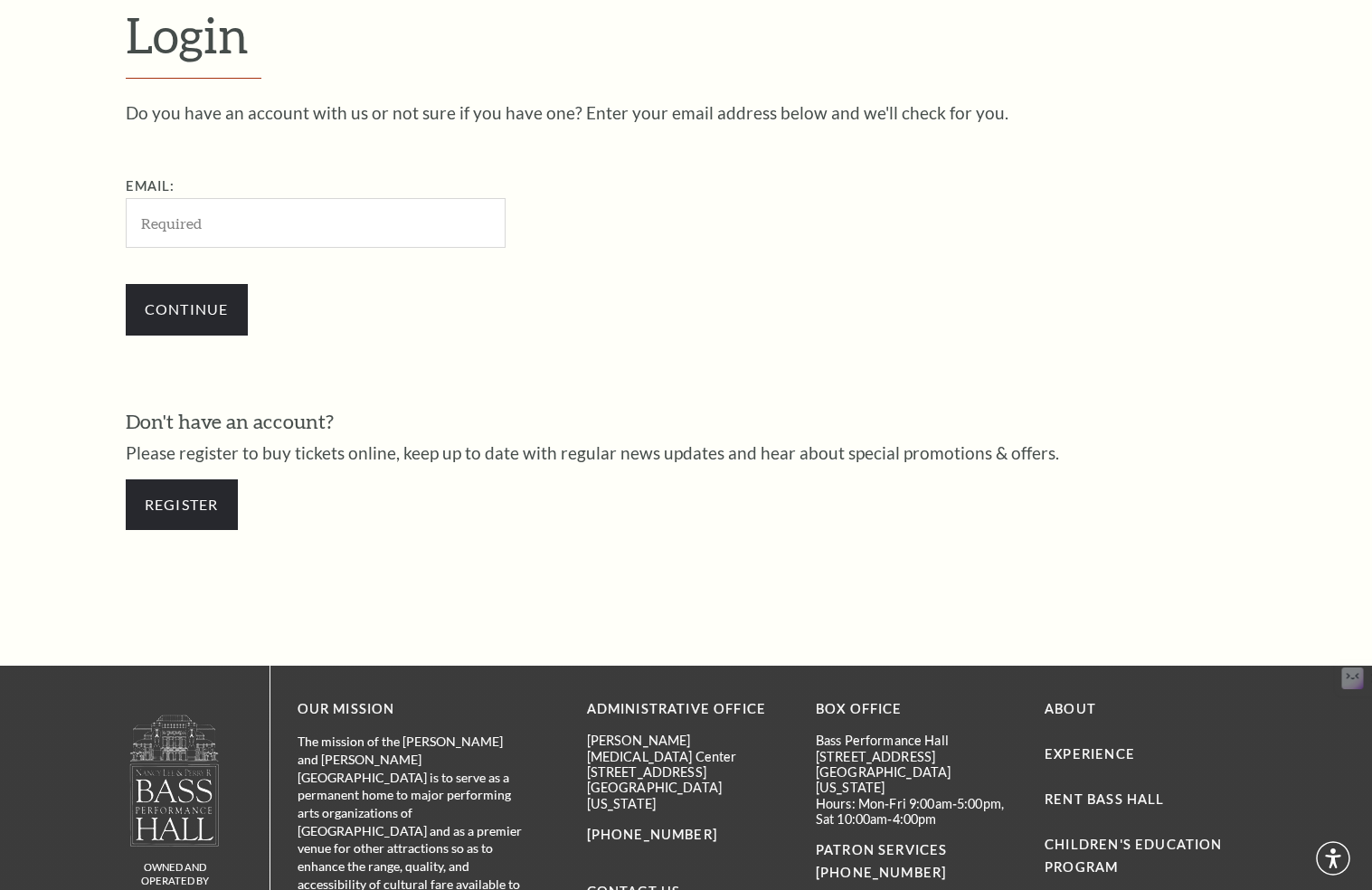
scroll to position [535, 0]
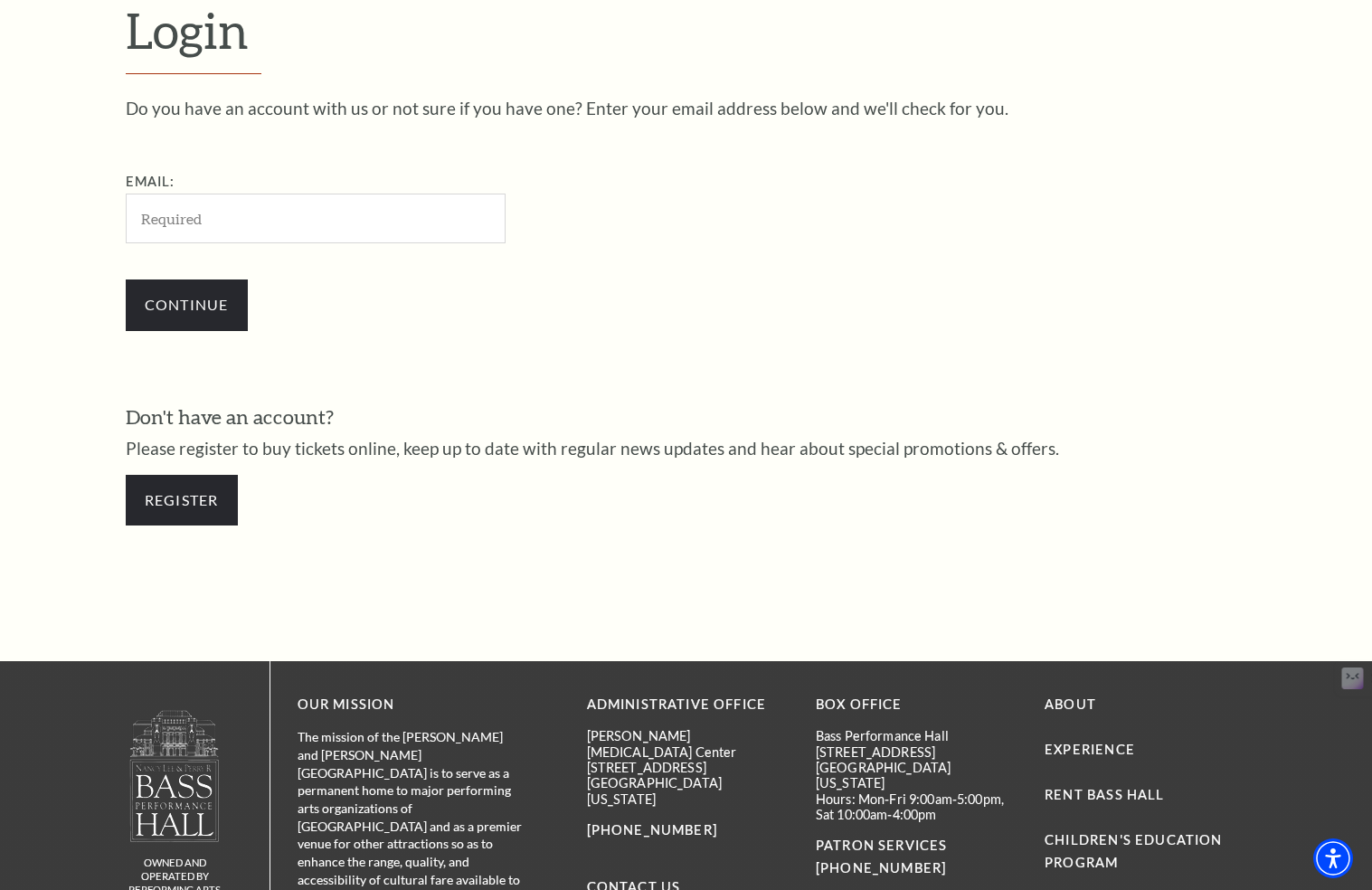
click at [216, 227] on input "Email:" at bounding box center [315, 218] width 380 height 50
type input "[EMAIL_ADDRESS][DOMAIN_NAME]"
click at [202, 300] on input "Continue" at bounding box center [187, 305] width 122 height 51
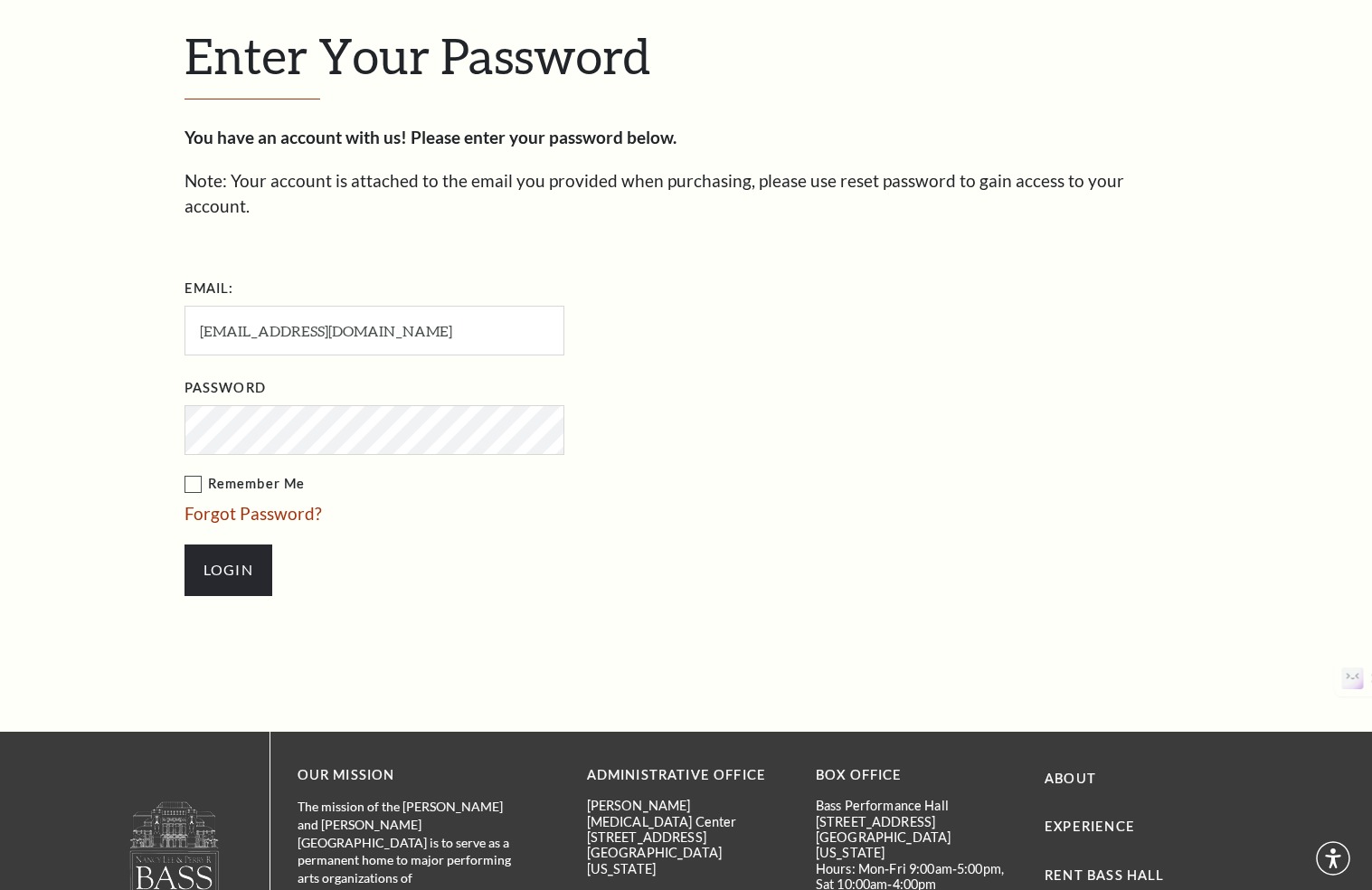
scroll to position [552, 0]
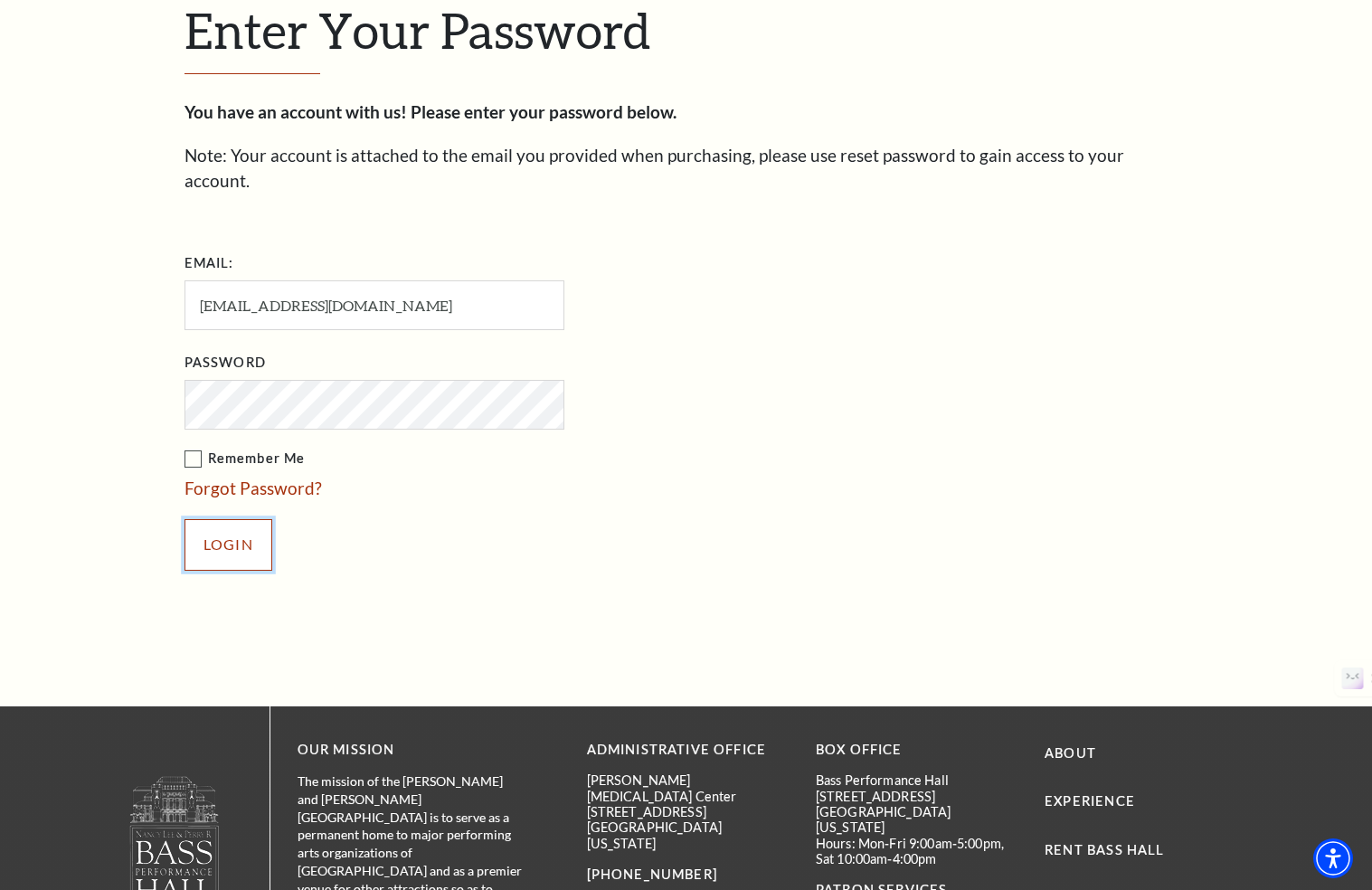
click at [236, 524] on input "Login" at bounding box center [228, 545] width 88 height 51
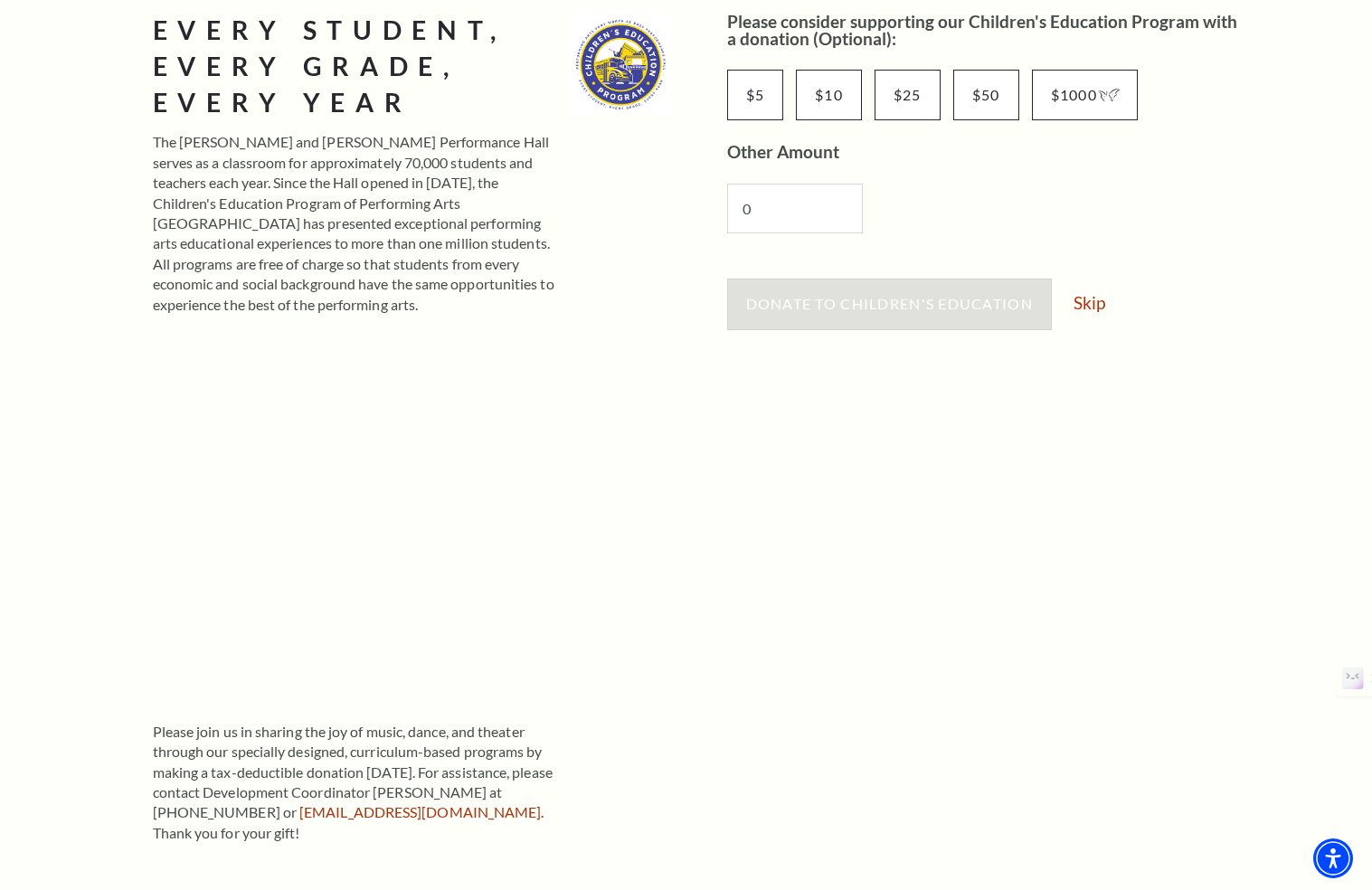
scroll to position [318, 0]
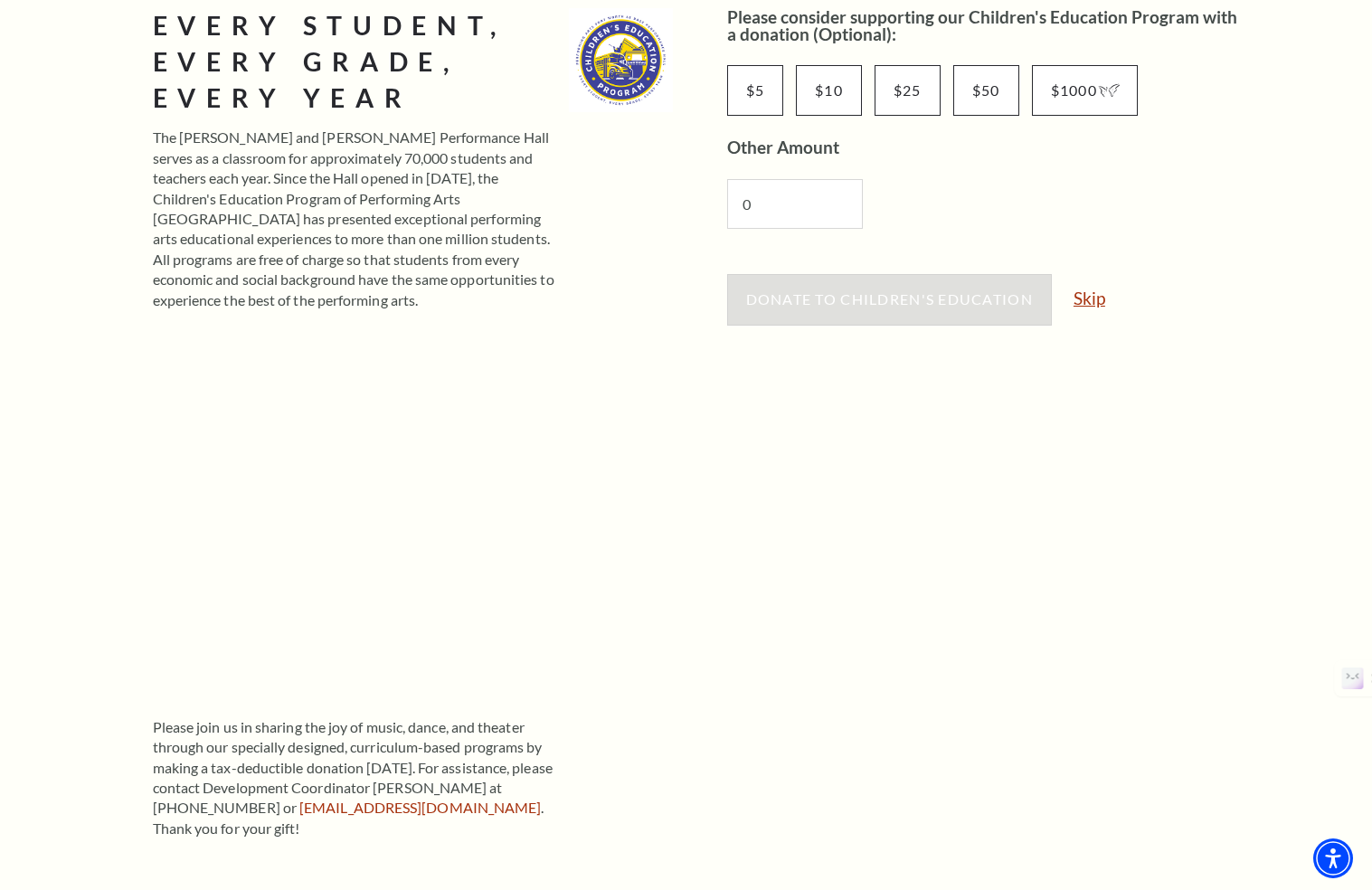
click at [1095, 299] on link "Skip" at bounding box center [1089, 297] width 32 height 17
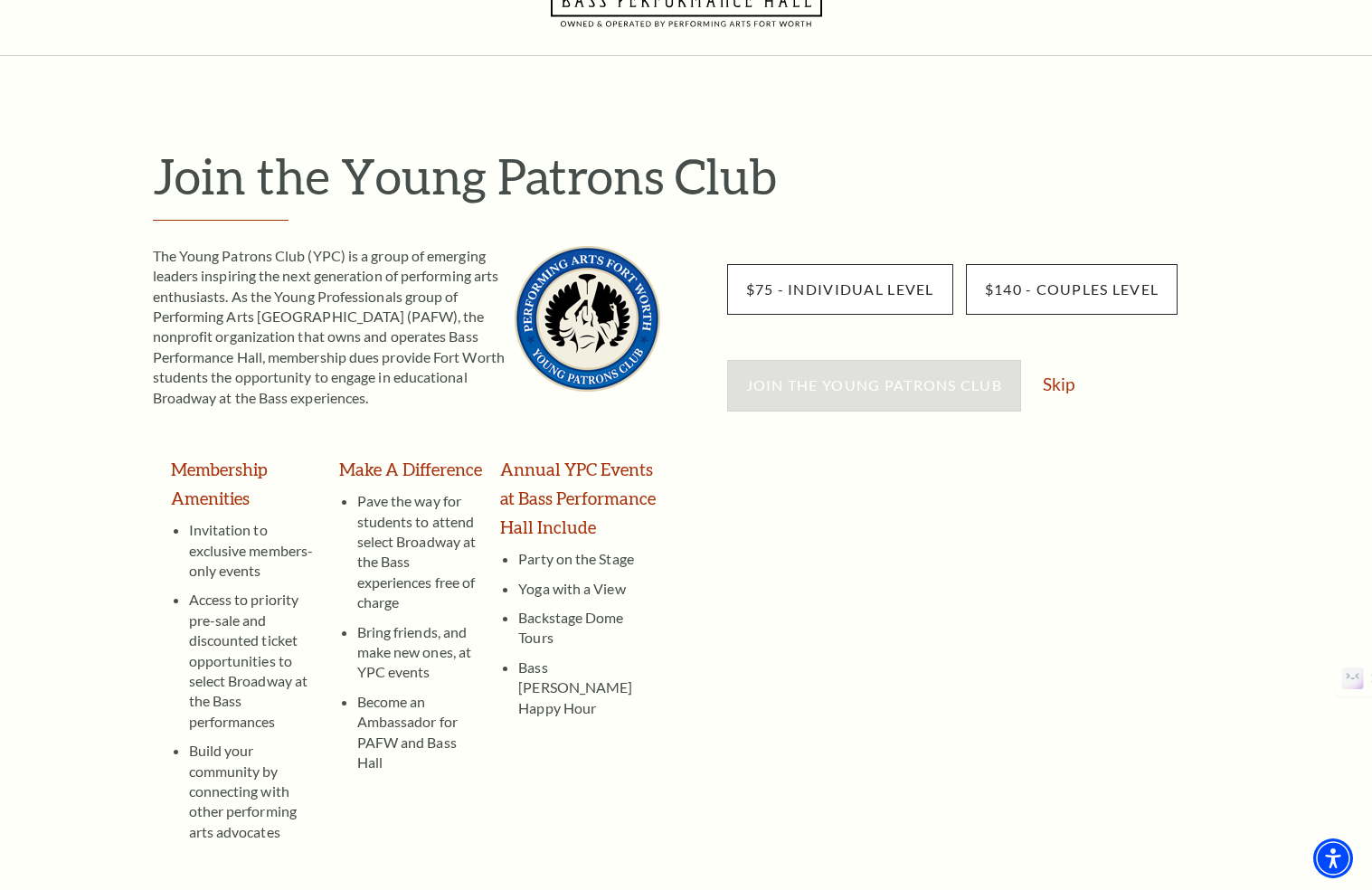
scroll to position [82, 0]
click at [1063, 387] on link "Skip" at bounding box center [1058, 382] width 32 height 17
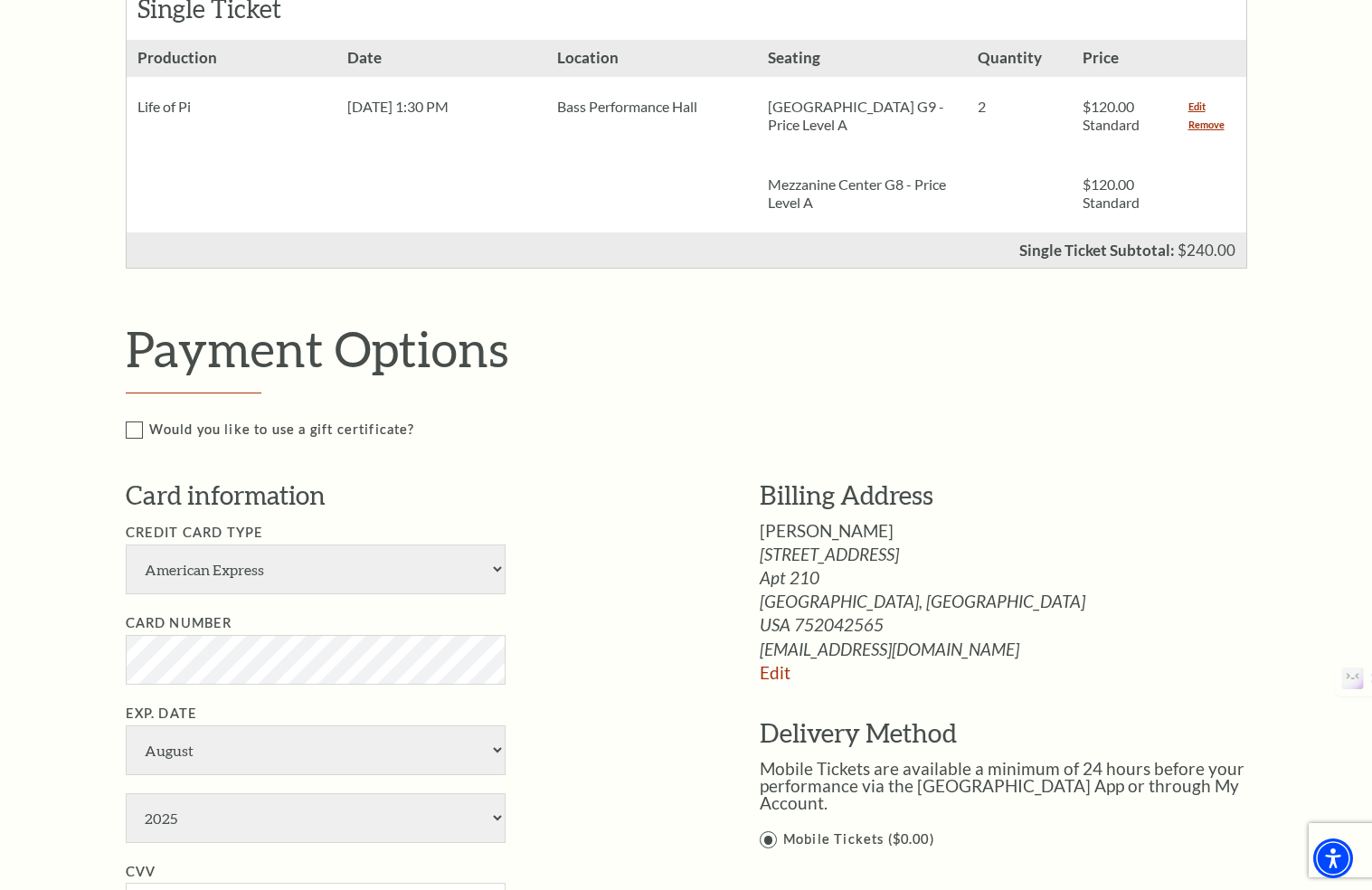
scroll to position [537, 0]
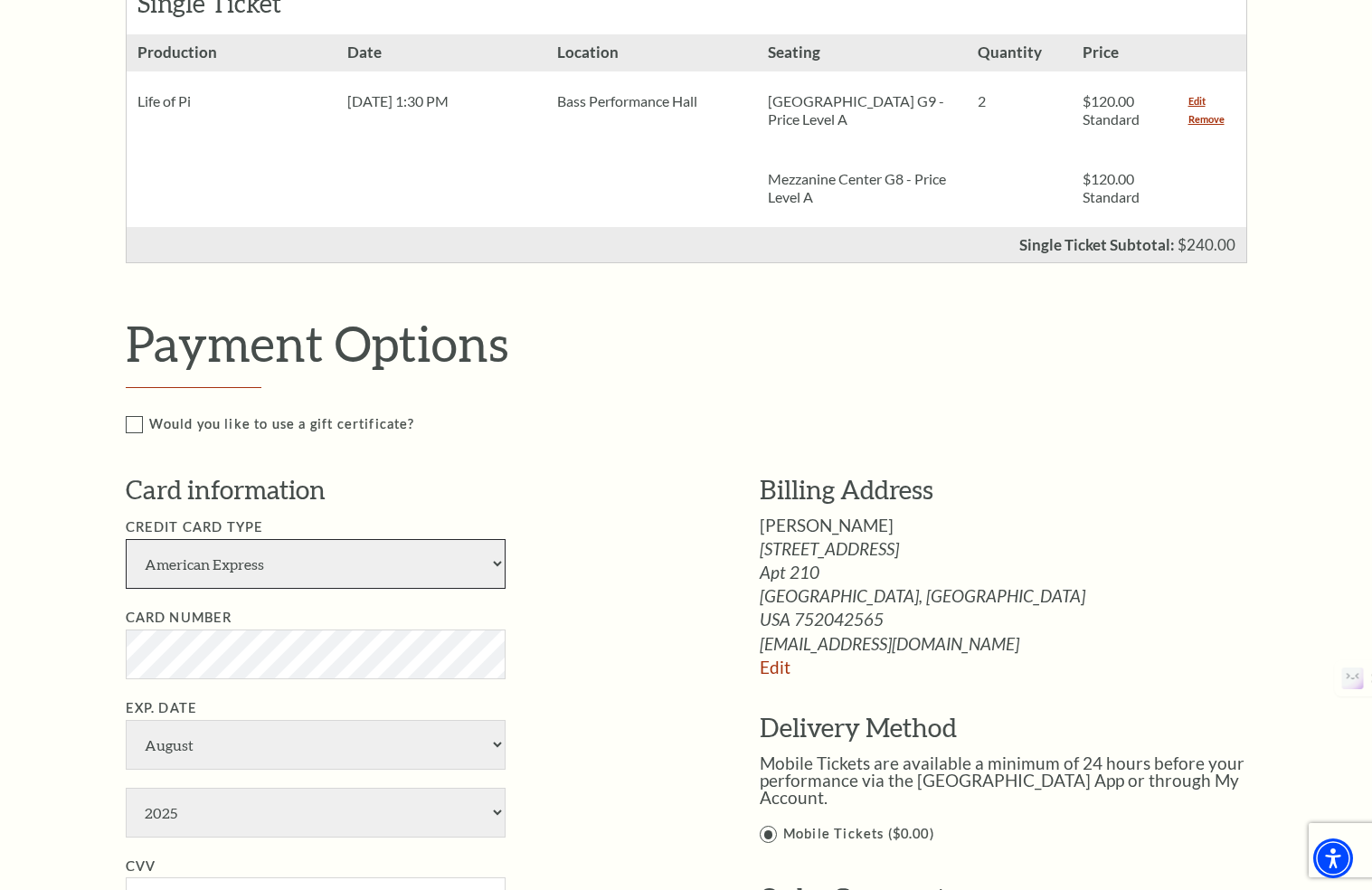
click at [353, 556] on select "American Express Visa Master Card Discover" at bounding box center [315, 564] width 380 height 50
click at [126, 539] on select "American Express Visa Master Card Discover" at bounding box center [315, 564] width 380 height 50
click at [350, 570] on select "American Express Visa Master Card Discover" at bounding box center [315, 564] width 380 height 50
select select "25"
click at [126, 539] on select "American Express Visa Master Card Discover" at bounding box center [315, 564] width 380 height 50
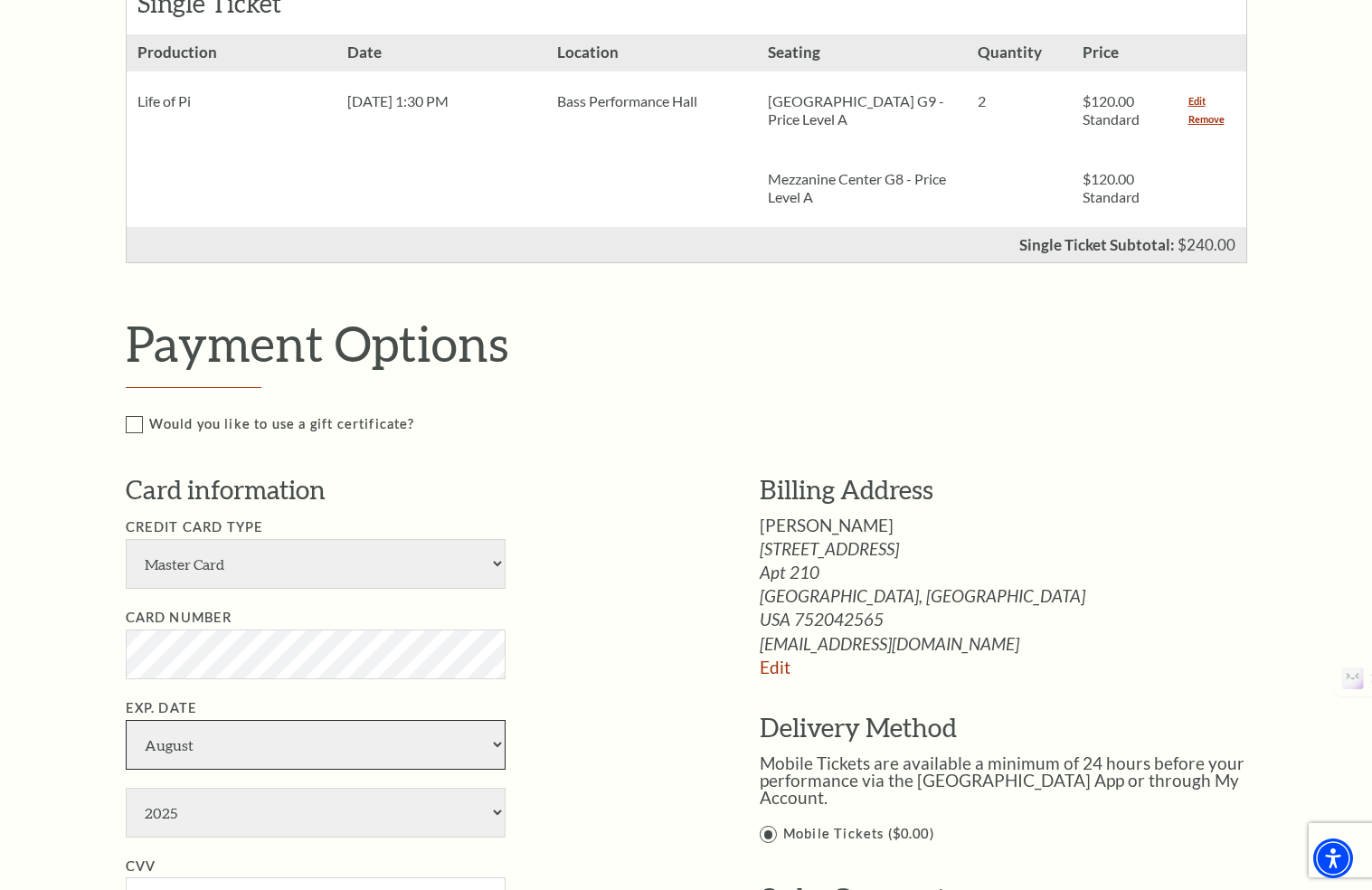
select select "11"
select select "2026"
type input "076"
type input "Kristen Cordes"
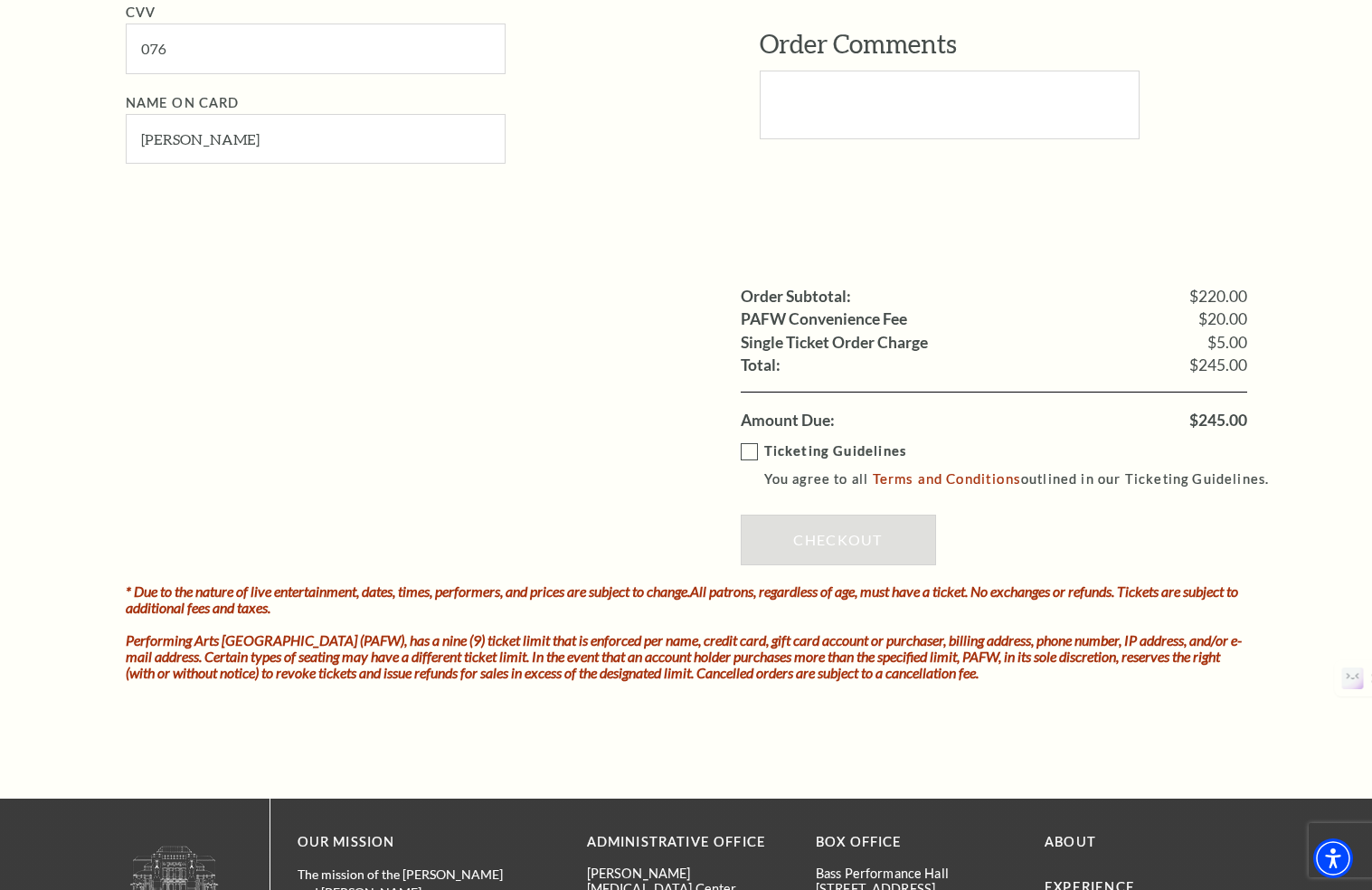
scroll to position [1395, 0]
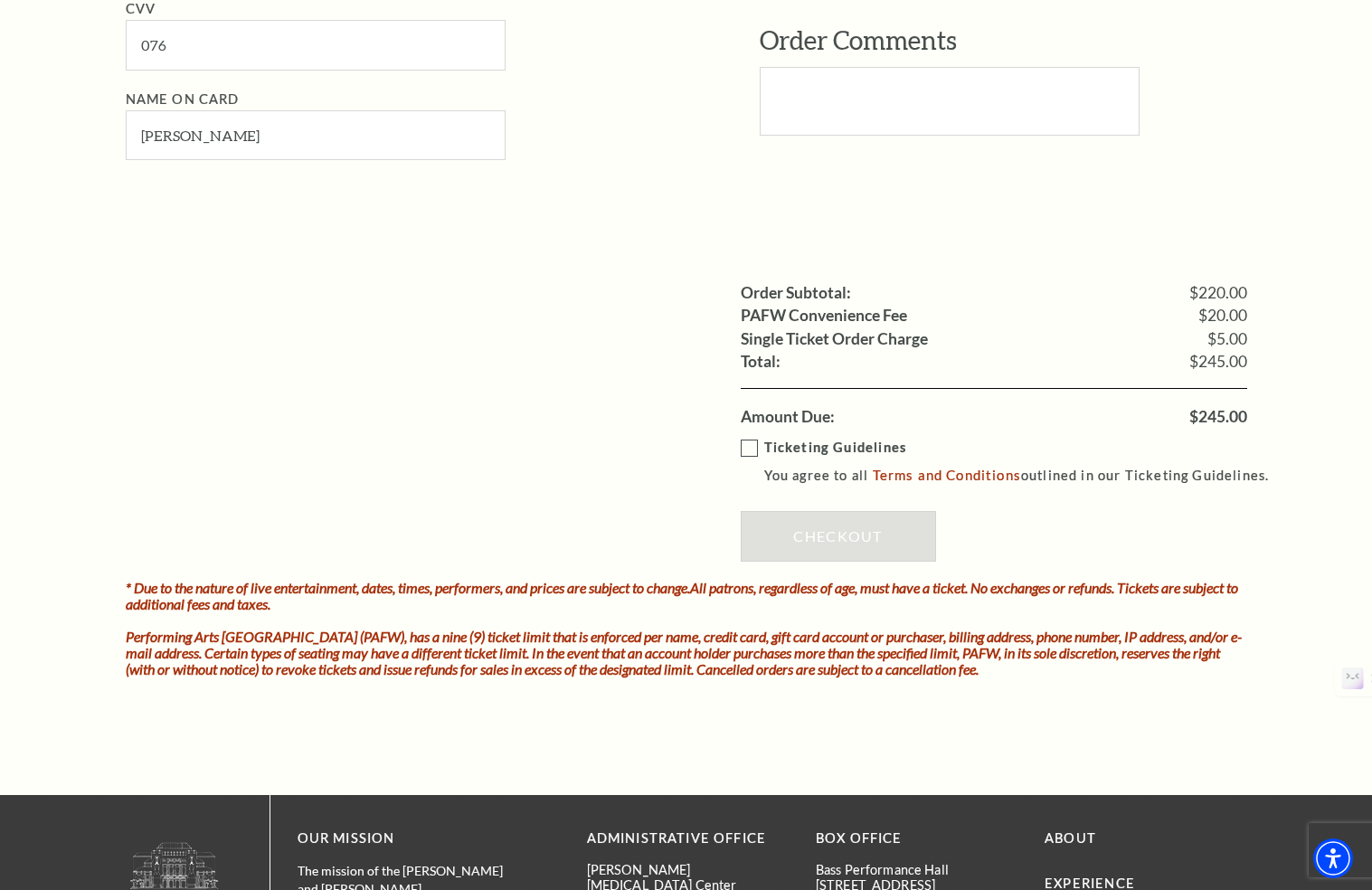
click at [750, 450] on label "Ticketing Guidelines You agree to all Terms and Conditions outlined in our Tick…" at bounding box center [1013, 461] width 546 height 50
click at [0, 0] on input "Ticketing Guidelines You agree to all Terms and Conditions outlined in our Tick…" at bounding box center [0, 0] width 0 height 0
click at [791, 533] on link "Checkout" at bounding box center [838, 537] width 196 height 51
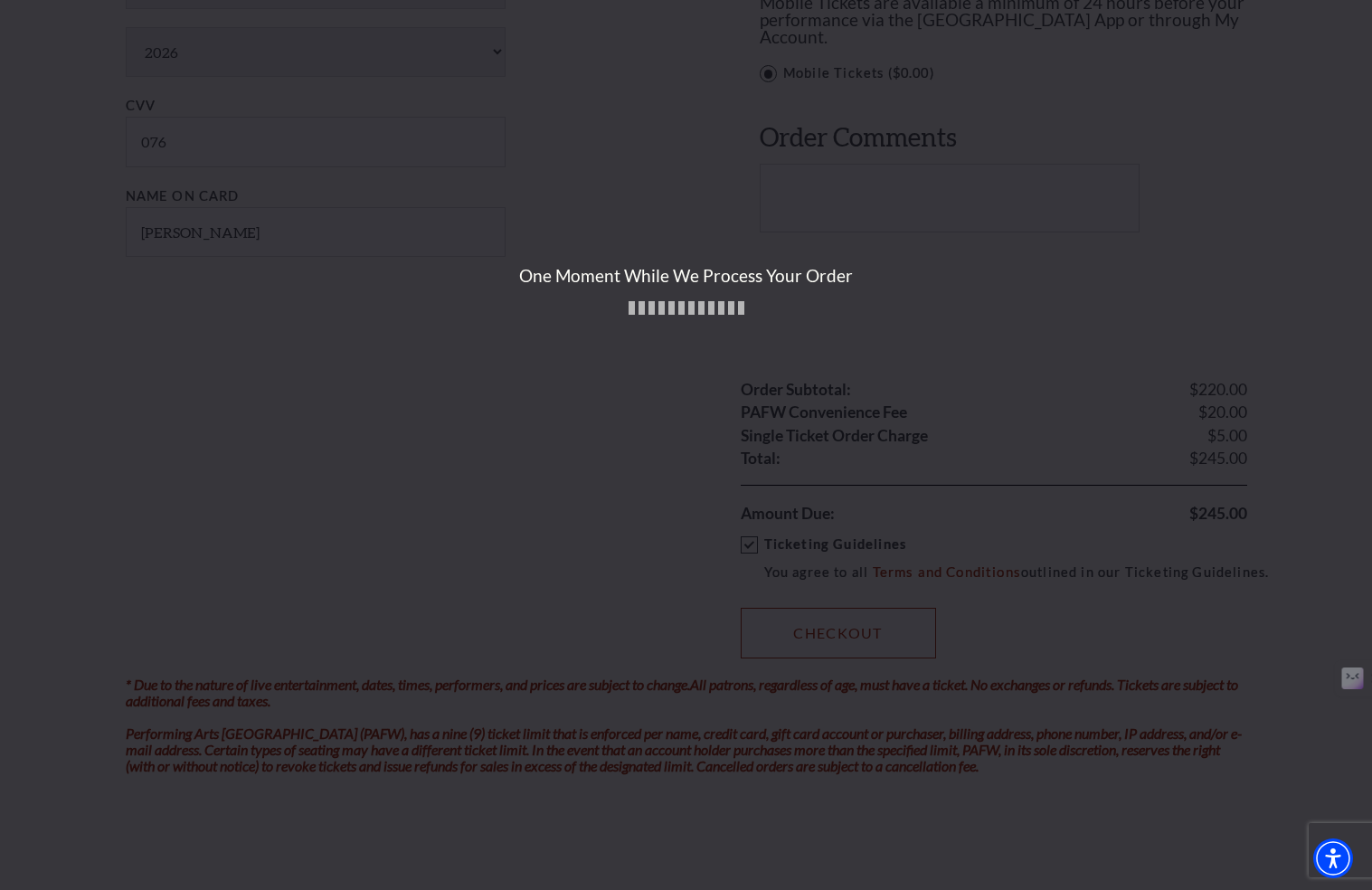
scroll to position [1280, 0]
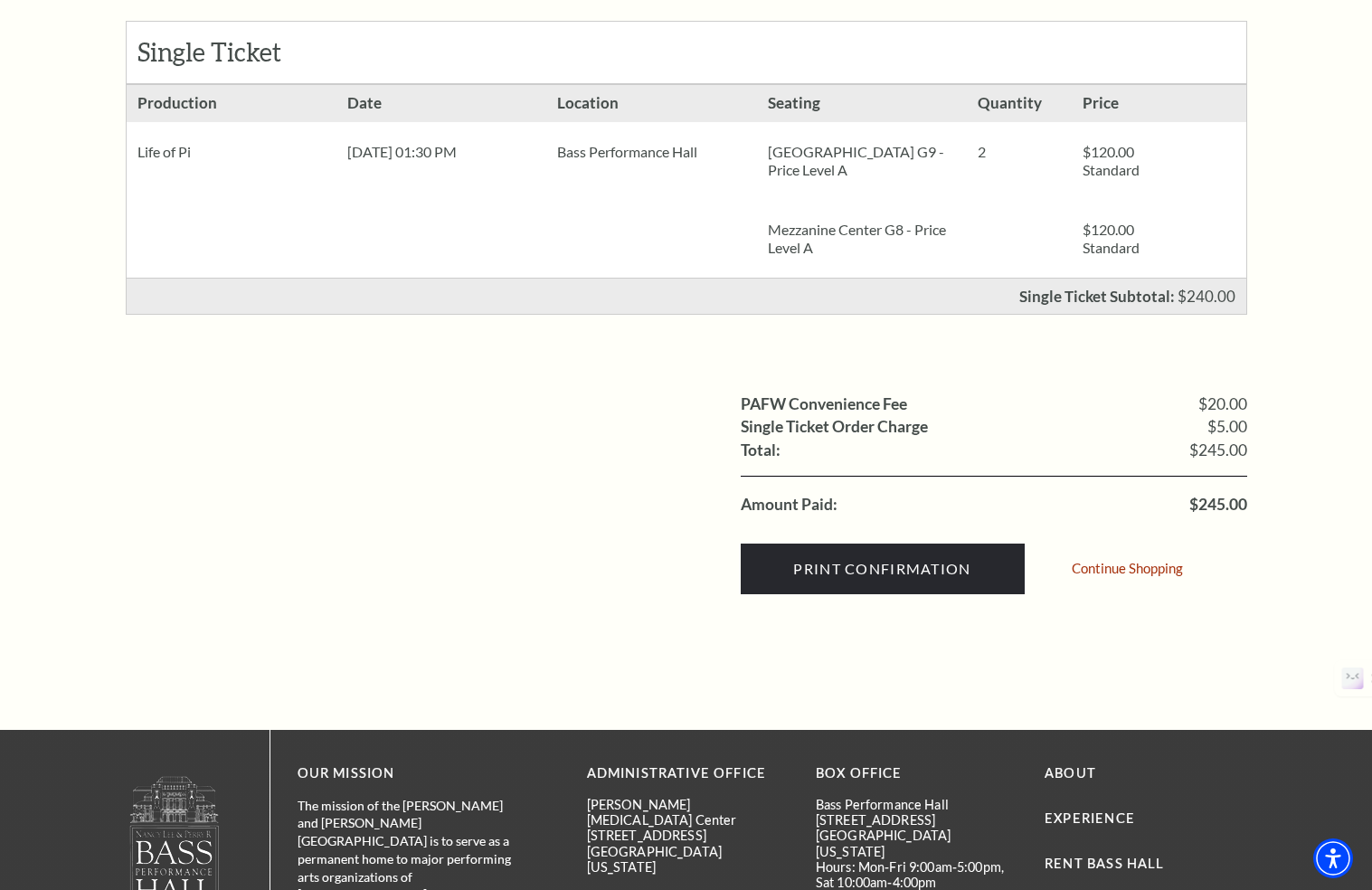
scroll to position [374, 0]
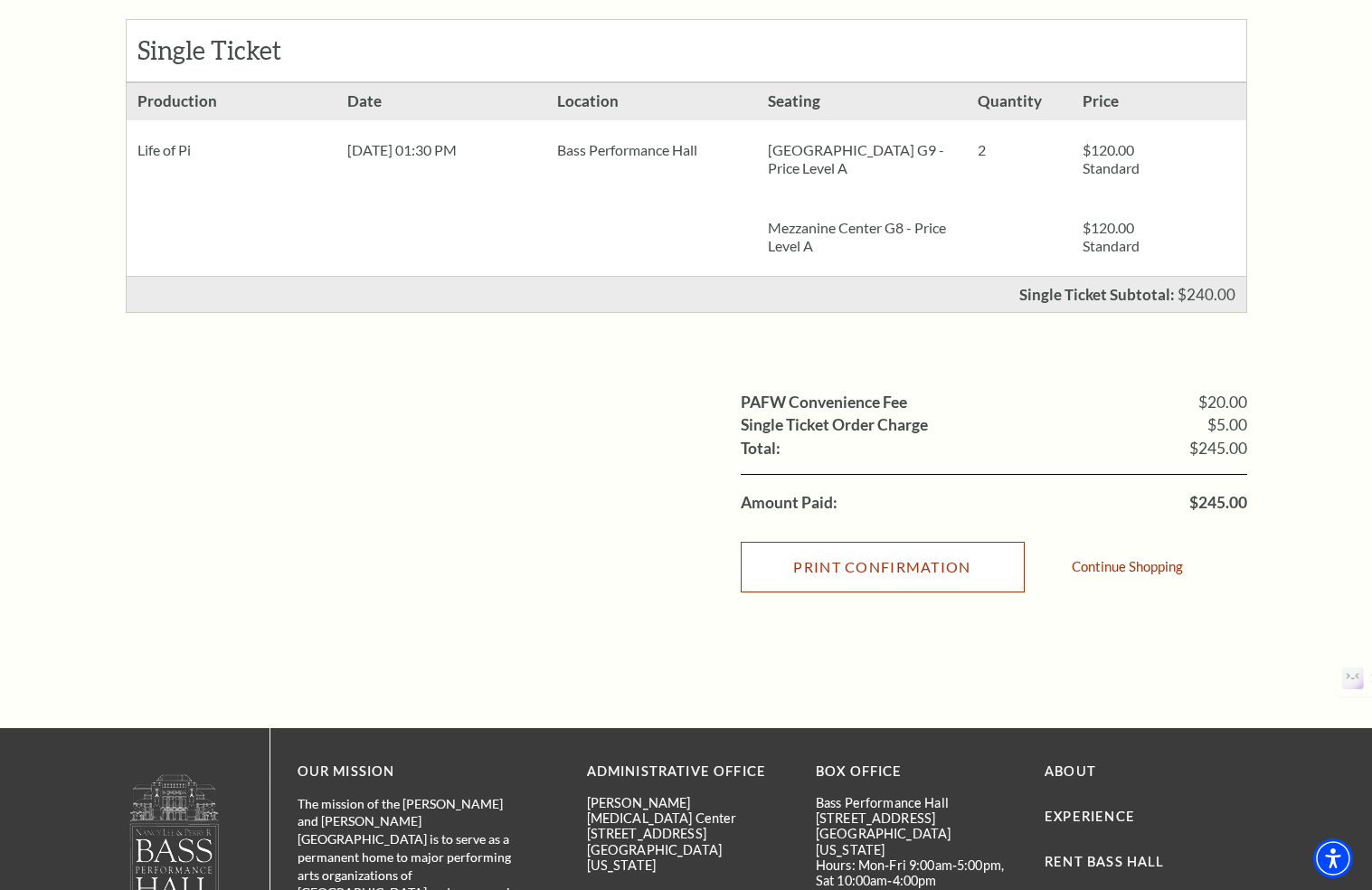
click at [887, 566] on input "Print Confirmation" at bounding box center [882, 567] width 284 height 51
